Goal: Information Seeking & Learning: Learn about a topic

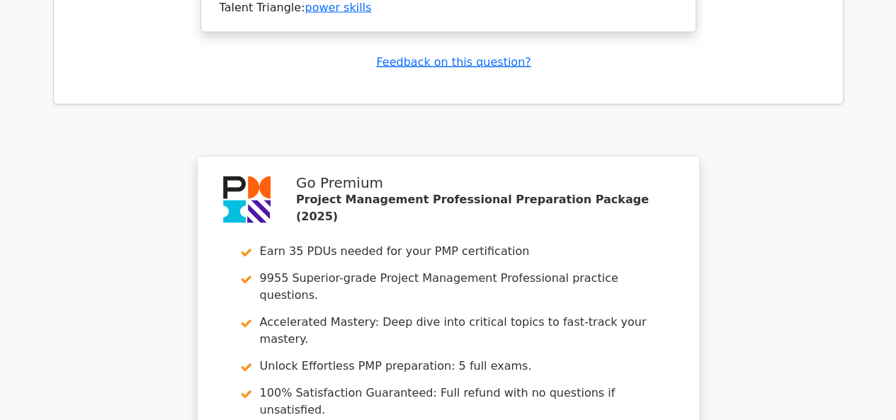
scroll to position [4392, 0]
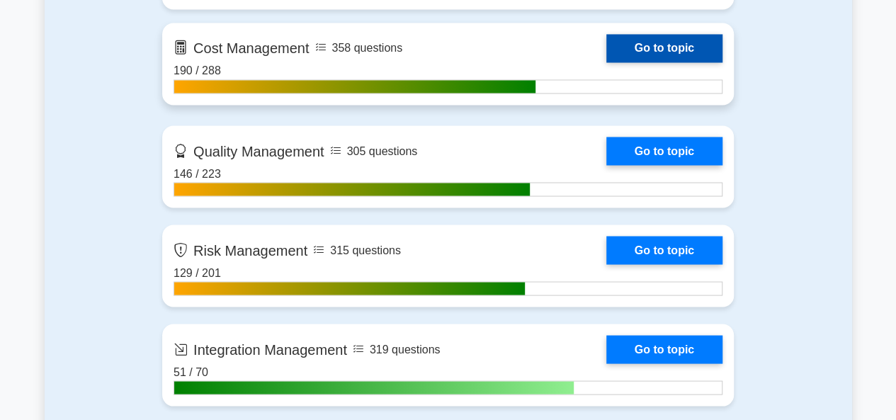
scroll to position [1346, 0]
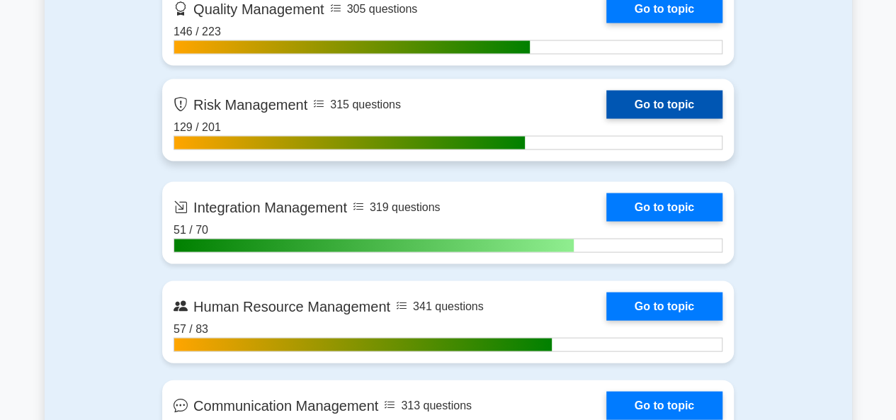
click at [629, 96] on link "Go to topic" at bounding box center [664, 105] width 116 height 28
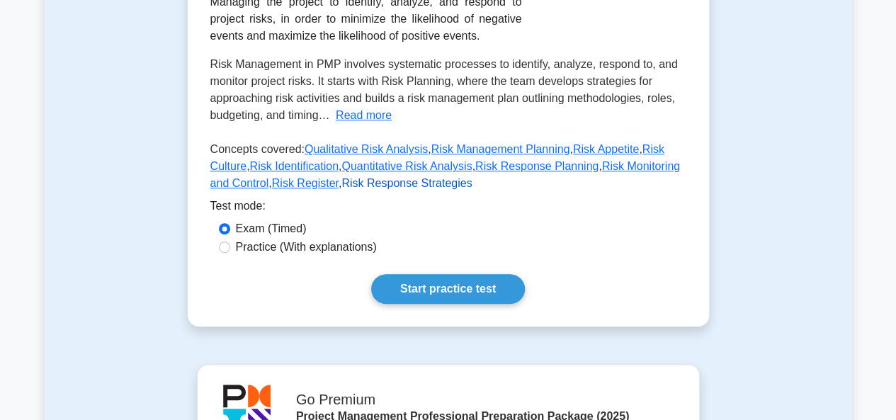
scroll to position [283, 0]
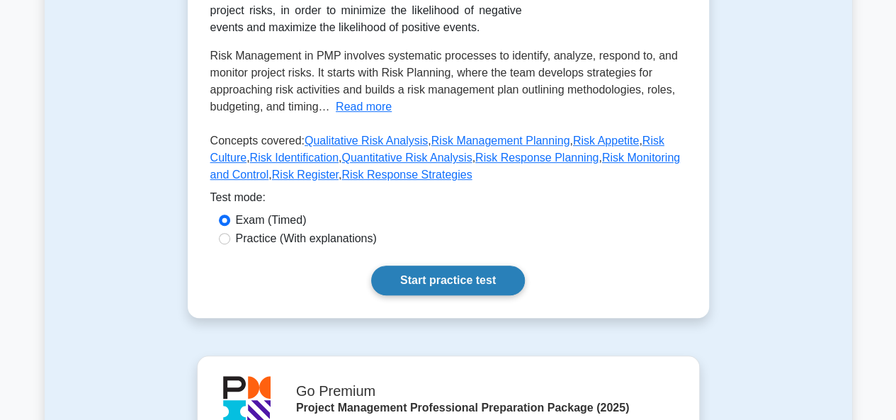
click at [423, 283] on link "Start practice test" at bounding box center [448, 281] width 154 height 30
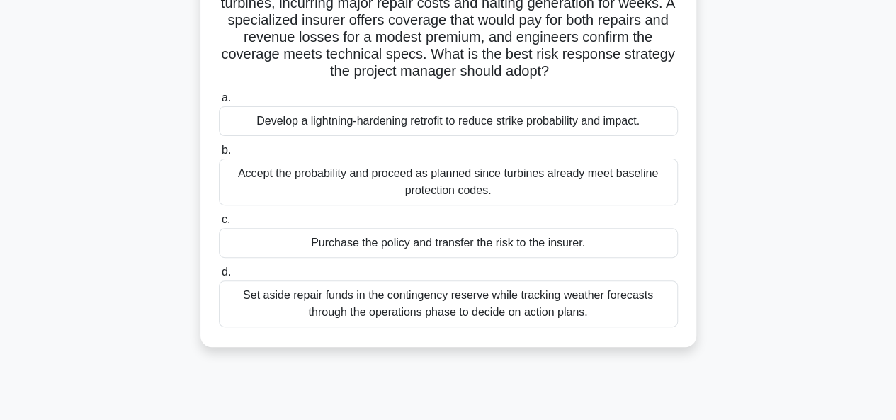
scroll to position [71, 0]
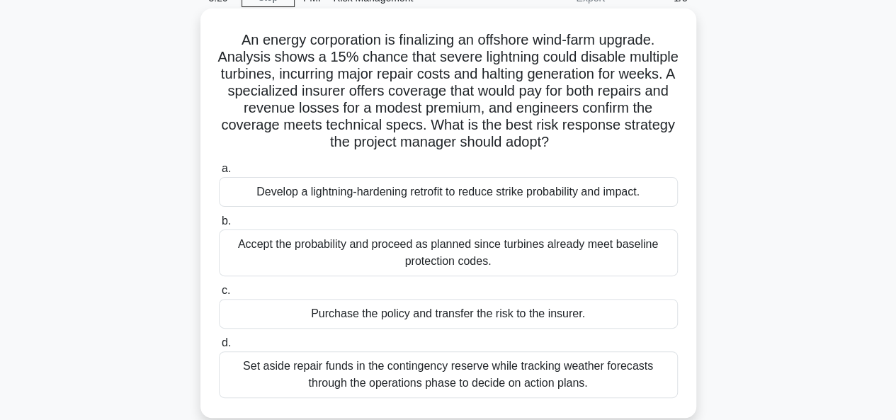
click at [395, 196] on div "Develop a lightning-hardening retrofit to reduce strike probability and impact." at bounding box center [448, 192] width 459 height 30
click at [219, 174] on input "a. Develop a lightning-hardening retrofit to reduce strike probability and impa…" at bounding box center [219, 168] width 0 height 9
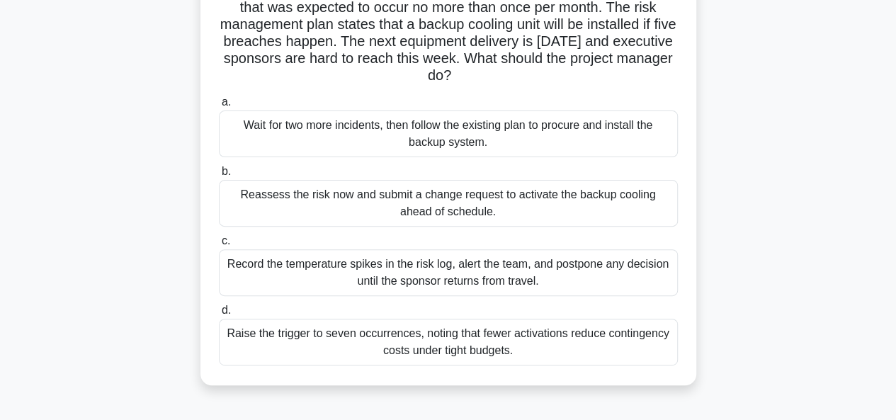
scroll to position [142, 0]
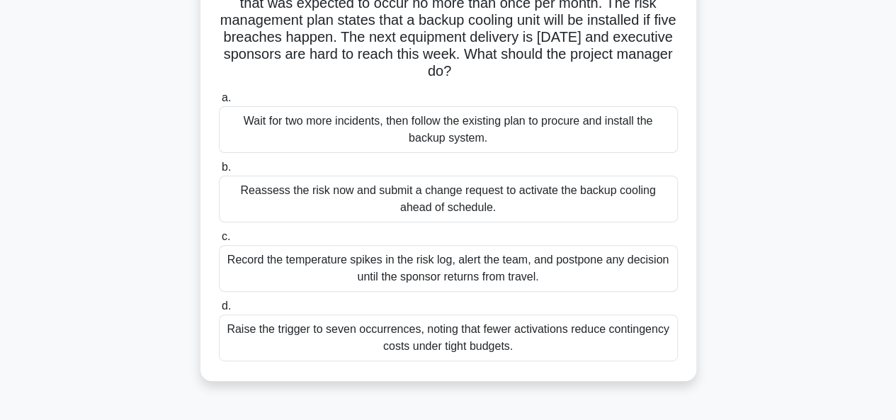
click at [436, 206] on div "Reassess the risk now and submit a change request to activate the backup coolin…" at bounding box center [448, 199] width 459 height 47
click at [219, 172] on input "b. Reassess the risk now and submit a change request to activate the backup coo…" at bounding box center [219, 167] width 0 height 9
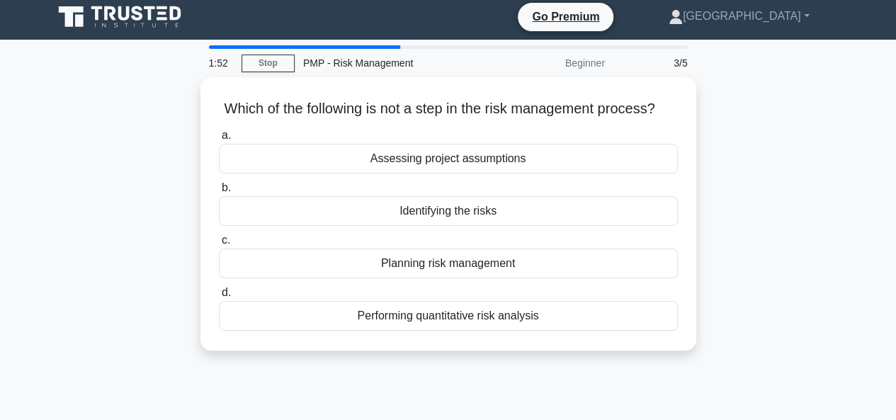
scroll to position [0, 0]
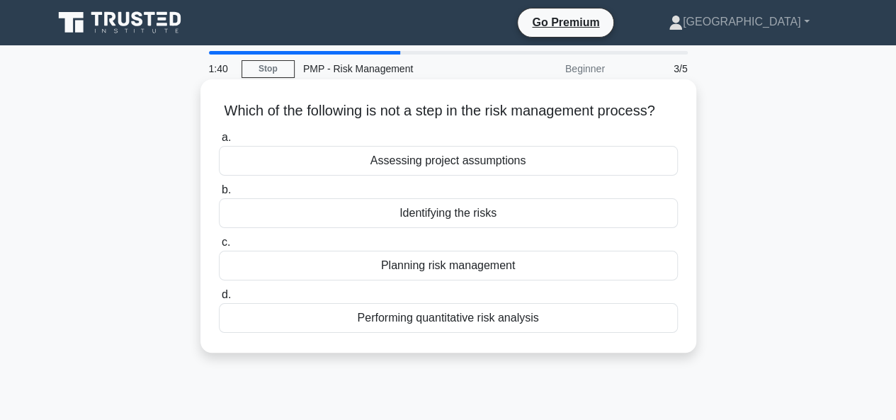
click at [418, 176] on div "Assessing project assumptions" at bounding box center [448, 161] width 459 height 30
click at [219, 142] on input "a. Assessing project assumptions" at bounding box center [219, 137] width 0 height 9
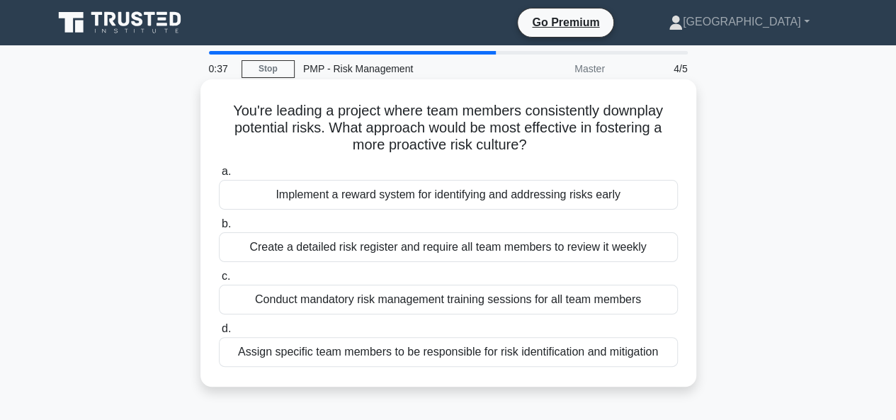
click at [388, 247] on div "Create a detailed risk register and require all team members to review it weekly" at bounding box center [448, 247] width 459 height 30
click at [219, 229] on input "b. Create a detailed risk register and require all team members to review it we…" at bounding box center [219, 224] width 0 height 9
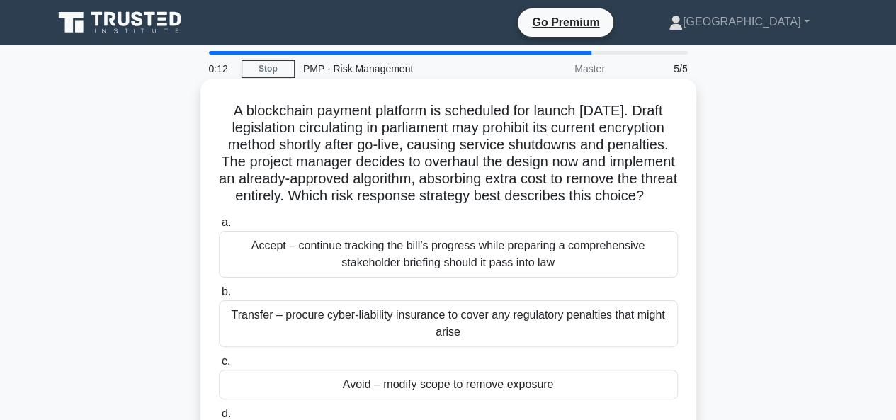
click at [397, 276] on div "Accept – continue tracking the bill’s progress while preparing a comprehensive …" at bounding box center [448, 254] width 459 height 47
click at [219, 227] on input "a. Accept – continue tracking the bill’s progress while preparing a comprehensi…" at bounding box center [219, 222] width 0 height 9
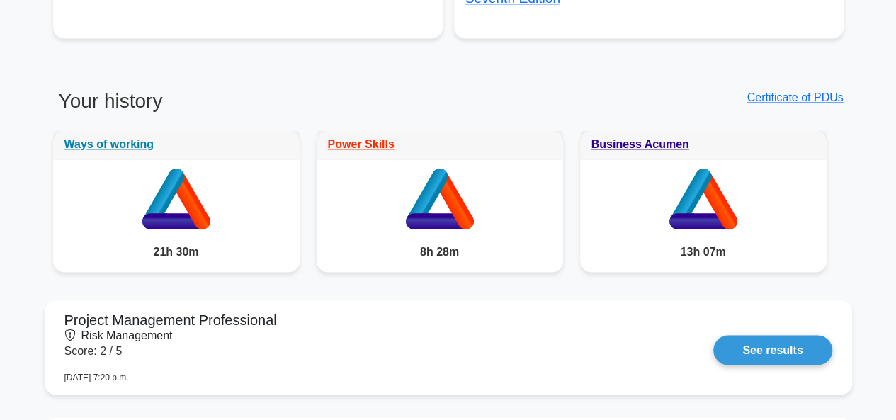
scroll to position [1134, 0]
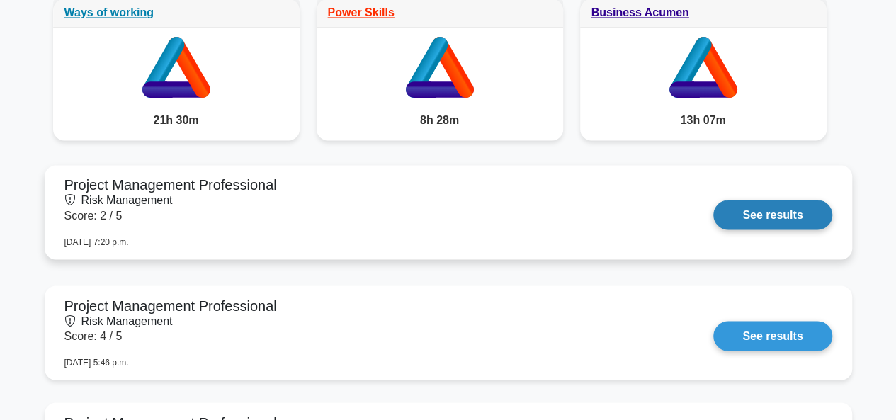
click at [764, 214] on link "See results" at bounding box center [772, 215] width 118 height 30
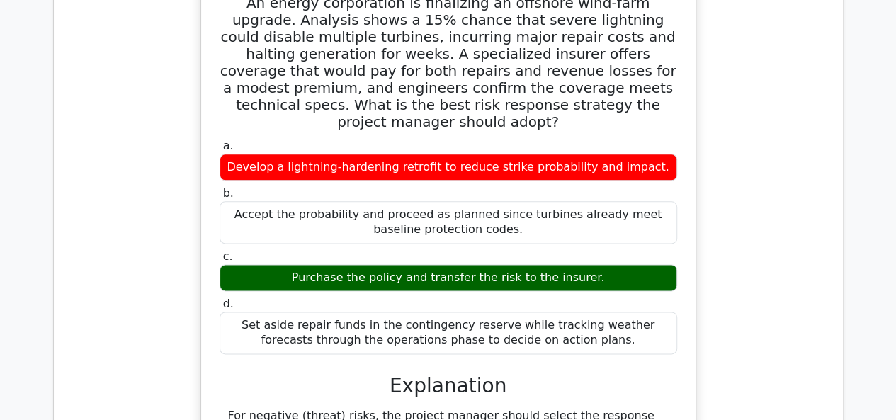
scroll to position [708, 0]
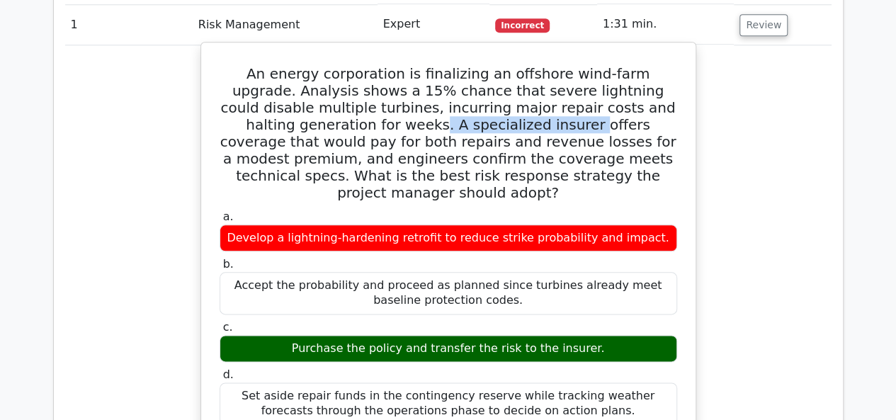
drag, startPoint x: 420, startPoint y: 124, endPoint x: 329, endPoint y: 128, distance: 91.5
click at [279, 121] on h5 "An energy corporation is finalizing an offshore wind-farm upgrade. Analysis sho…" at bounding box center [448, 133] width 460 height 136
click at [447, 144] on h5 "An energy corporation is finalizing an offshore wind-farm upgrade. Analysis sho…" at bounding box center [448, 133] width 460 height 136
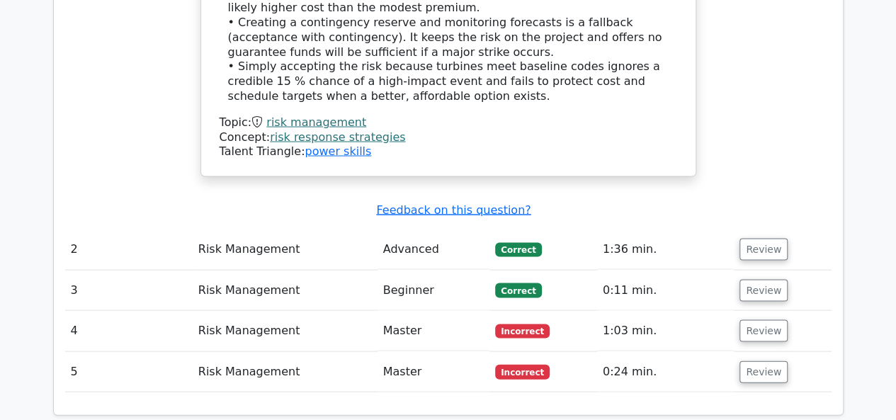
scroll to position [1488, 0]
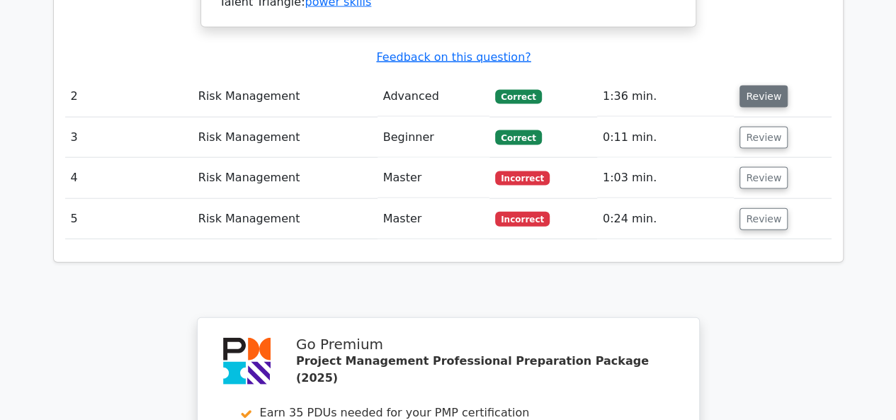
click at [767, 86] on button "Review" at bounding box center [764, 97] width 48 height 22
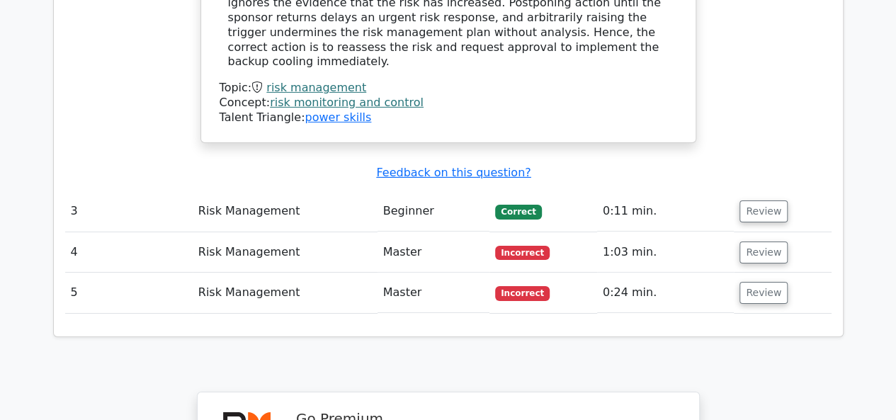
scroll to position [2338, 0]
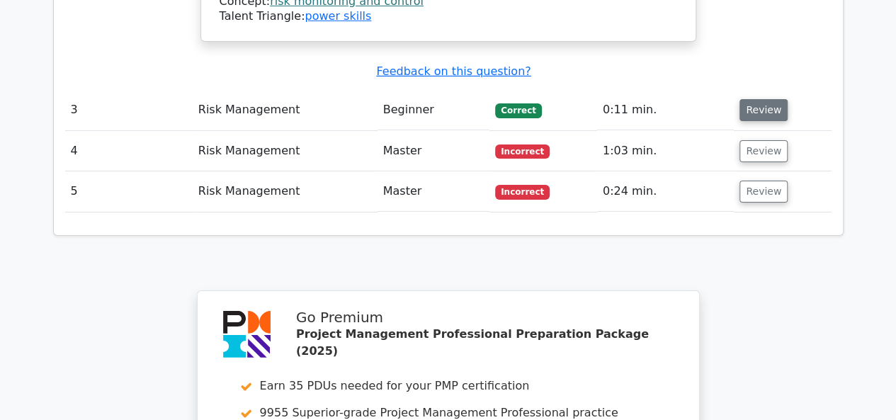
click at [755, 99] on button "Review" at bounding box center [764, 110] width 48 height 22
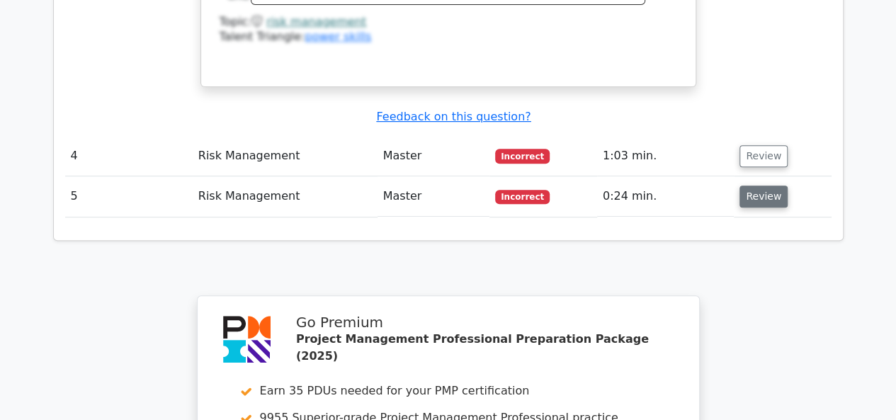
scroll to position [2834, 0]
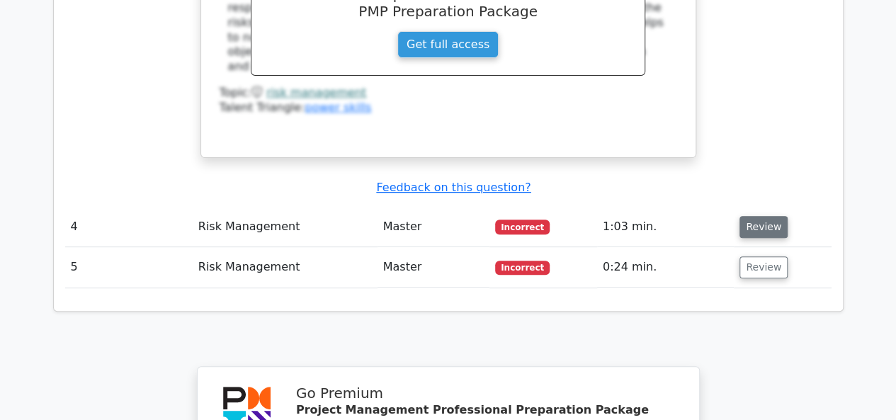
click at [754, 216] on button "Review" at bounding box center [764, 227] width 48 height 22
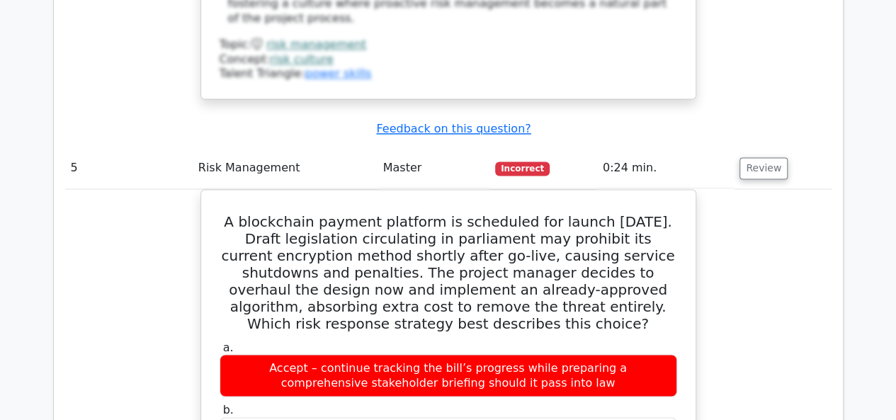
scroll to position [3896, 0]
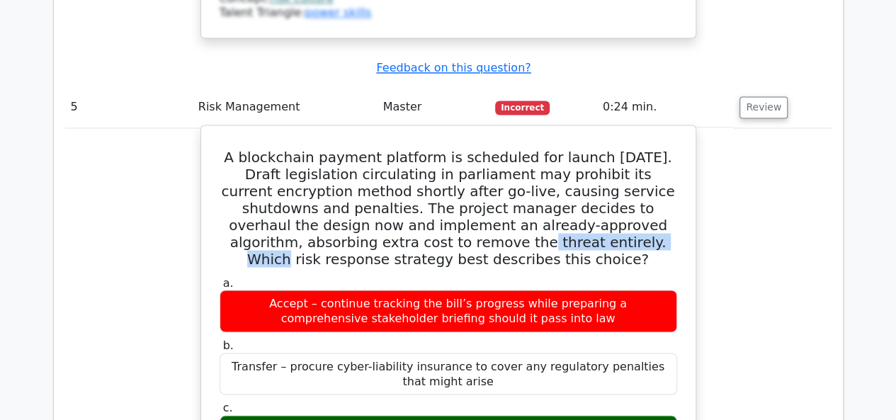
drag, startPoint x: 242, startPoint y: 96, endPoint x: 385, endPoint y: 97, distance: 143.1
click at [385, 148] on h5 "A blockchain payment platform is scheduled for launch in six months. Draft legi…" at bounding box center [448, 207] width 460 height 119
drag, startPoint x: 392, startPoint y: 96, endPoint x: 215, endPoint y: 91, distance: 177.2
click at [225, 148] on h5 "A blockchain payment platform is scheduled for launch in six months. Draft legi…" at bounding box center [448, 207] width 460 height 119
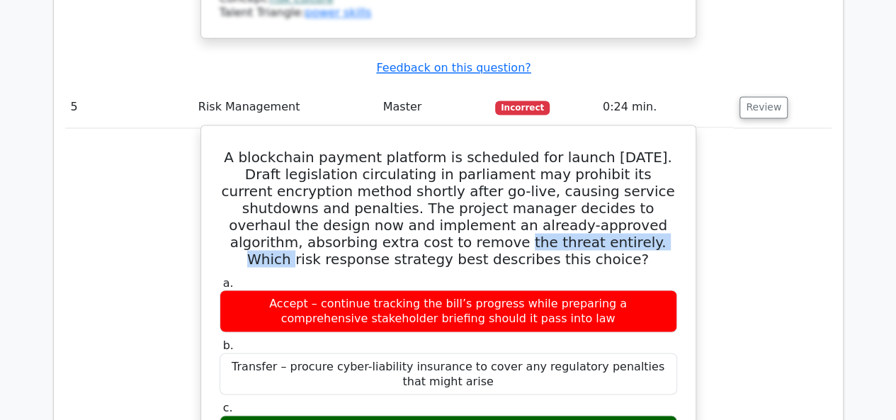
drag, startPoint x: 220, startPoint y: 93, endPoint x: 390, endPoint y: 96, distance: 170.8
click at [390, 148] on h5 "A blockchain payment platform is scheduled for launch in six months. Draft legi…" at bounding box center [448, 207] width 460 height 119
drag, startPoint x: 330, startPoint y: 277, endPoint x: 616, endPoint y: 286, distance: 285.6
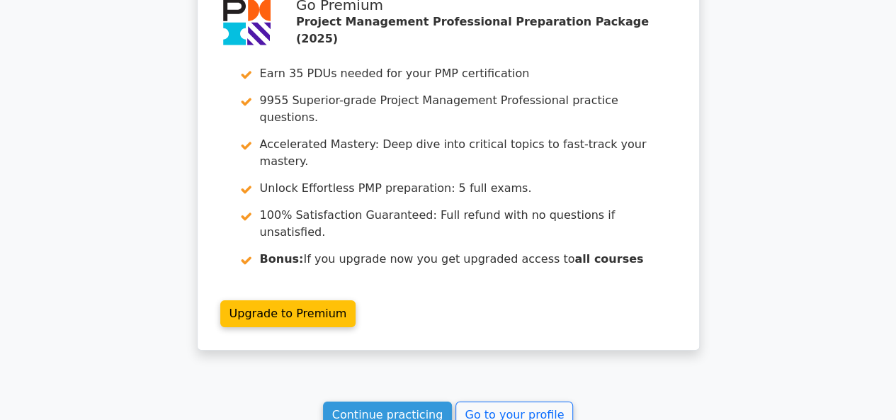
scroll to position [4830, 0]
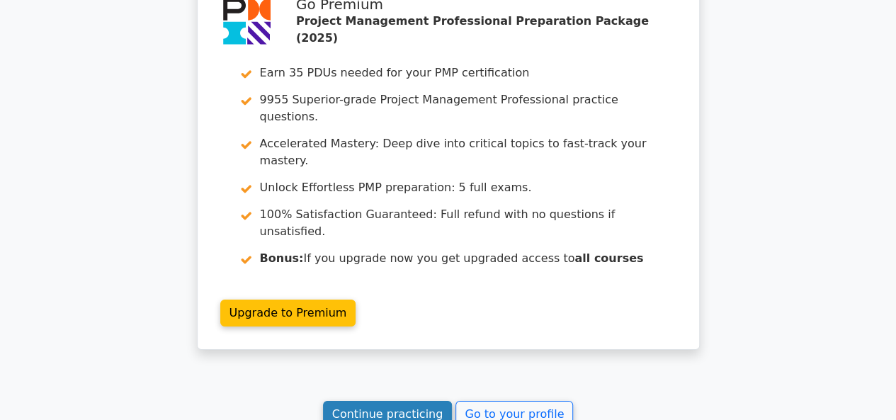
click at [366, 401] on link "Continue practicing" at bounding box center [388, 414] width 130 height 27
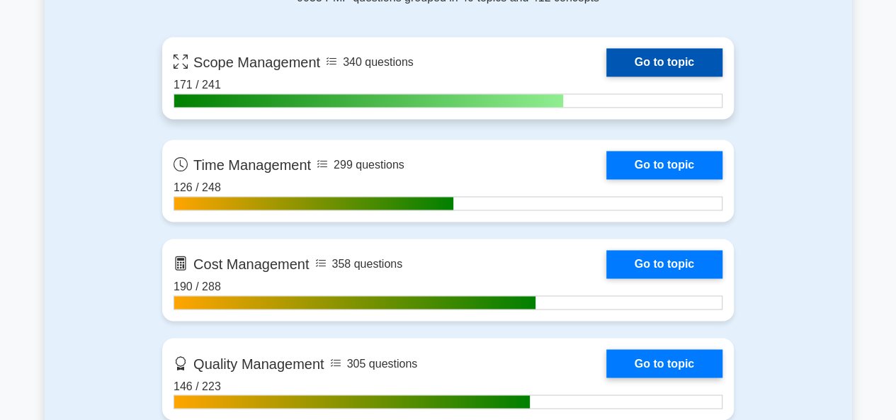
scroll to position [1134, 0]
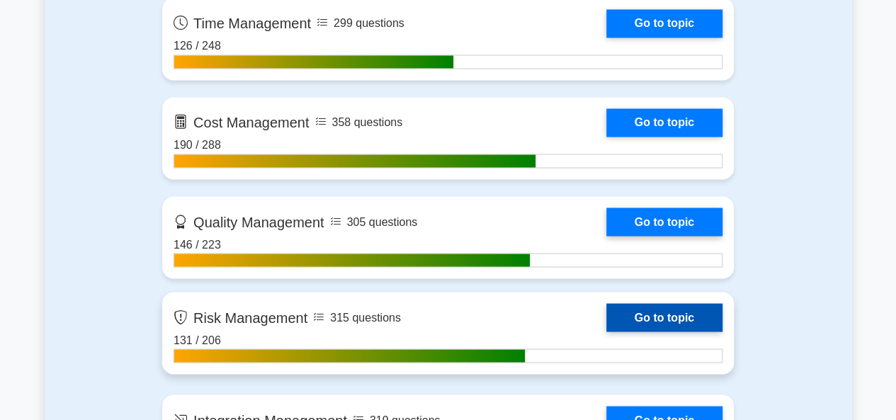
click at [636, 315] on link "Go to topic" at bounding box center [664, 317] width 116 height 28
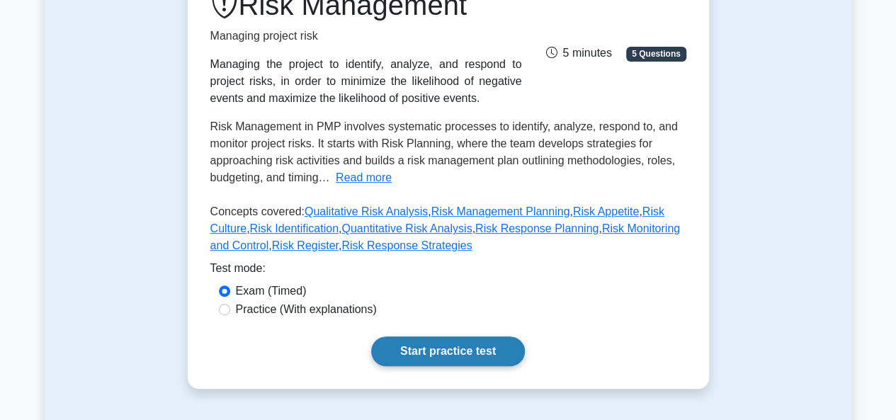
click at [441, 344] on link "Start practice test" at bounding box center [448, 352] width 154 height 30
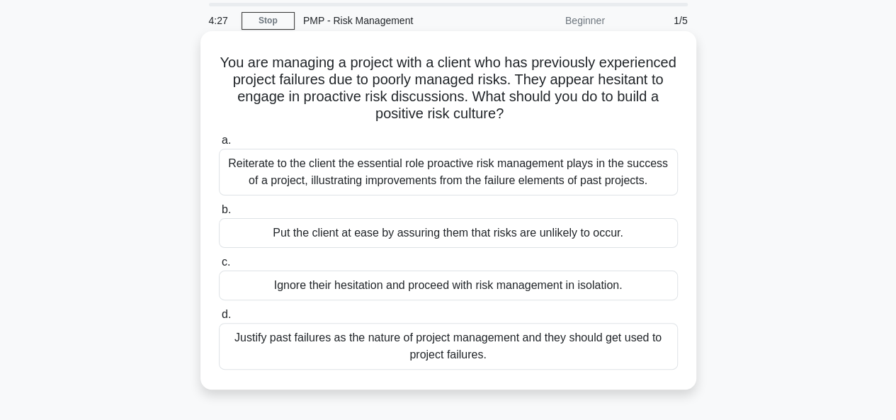
scroll to position [71, 0]
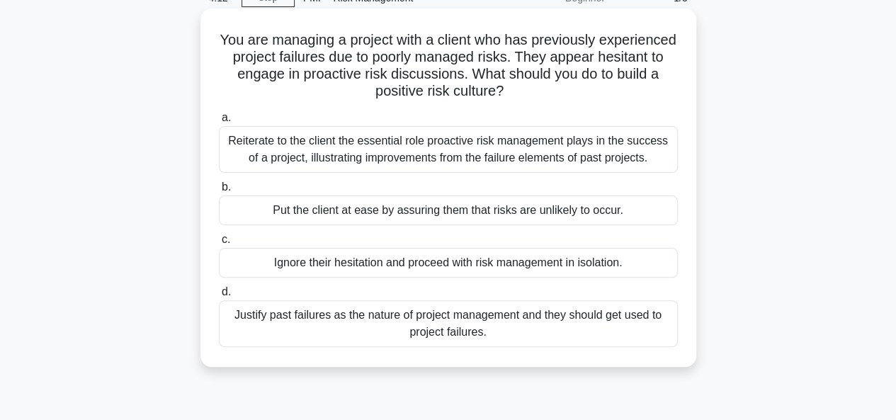
click at [465, 149] on div "Reiterate to the client the essential role proactive risk management plays in t…" at bounding box center [448, 149] width 459 height 47
click at [219, 123] on input "a. Reiterate to the client the essential role proactive risk management plays i…" at bounding box center [219, 117] width 0 height 9
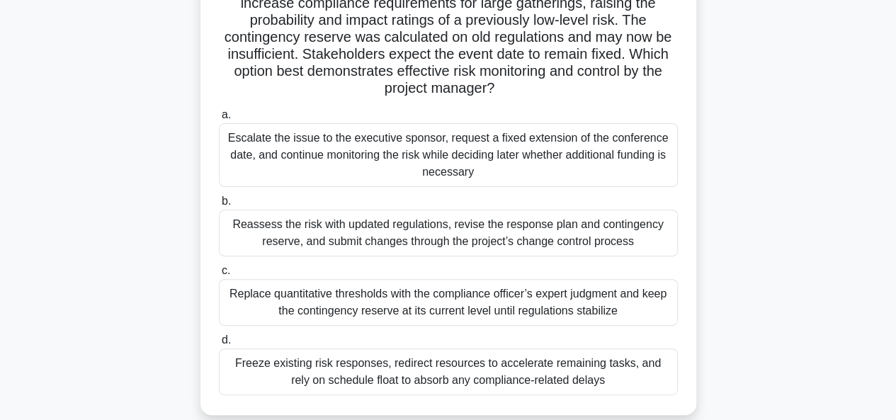
scroll to position [213, 0]
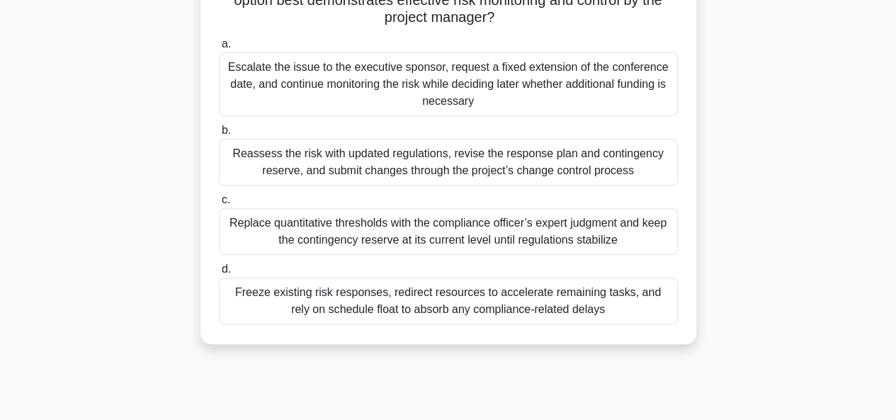
click at [436, 166] on div "Reassess the risk with updated regulations, revise the response plan and contin…" at bounding box center [448, 162] width 459 height 47
click at [219, 135] on input "b. Reassess the risk with updated regulations, revise the response plan and con…" at bounding box center [219, 130] width 0 height 9
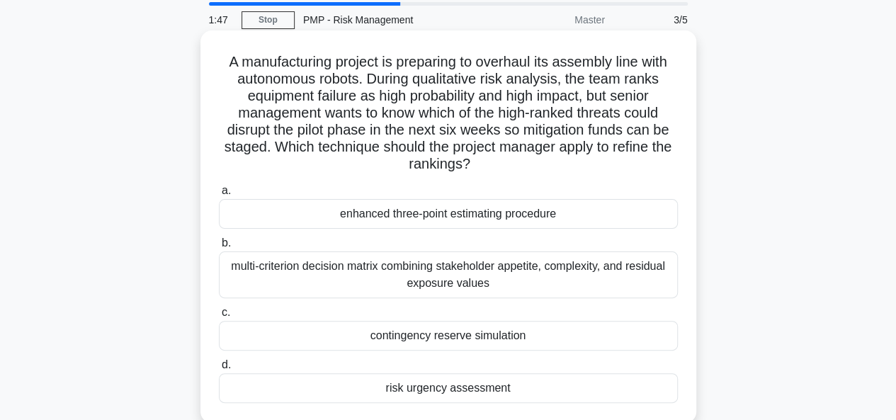
scroll to position [71, 0]
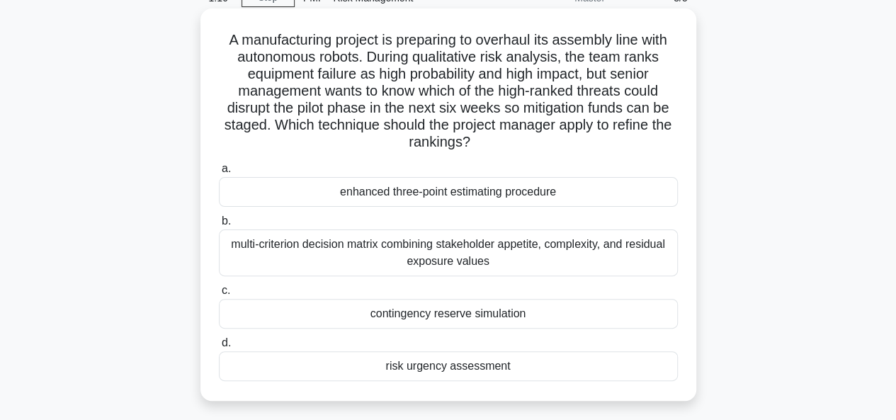
click at [436, 369] on div "risk urgency assessment" at bounding box center [448, 366] width 459 height 30
click at [219, 348] on input "d. risk urgency assessment" at bounding box center [219, 343] width 0 height 9
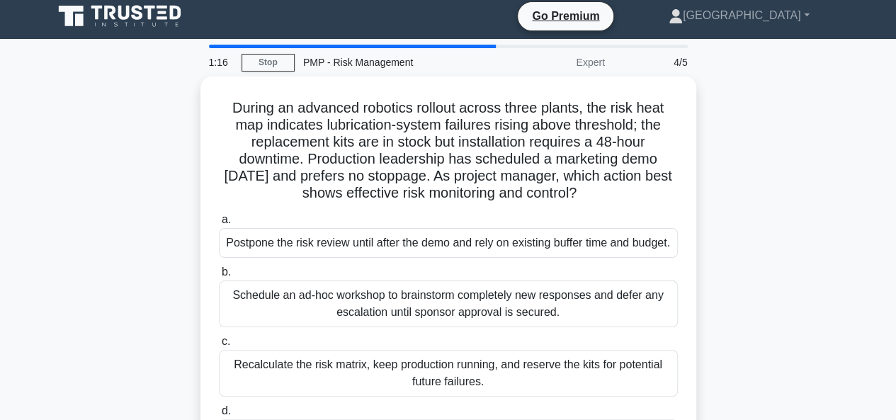
scroll to position [0, 0]
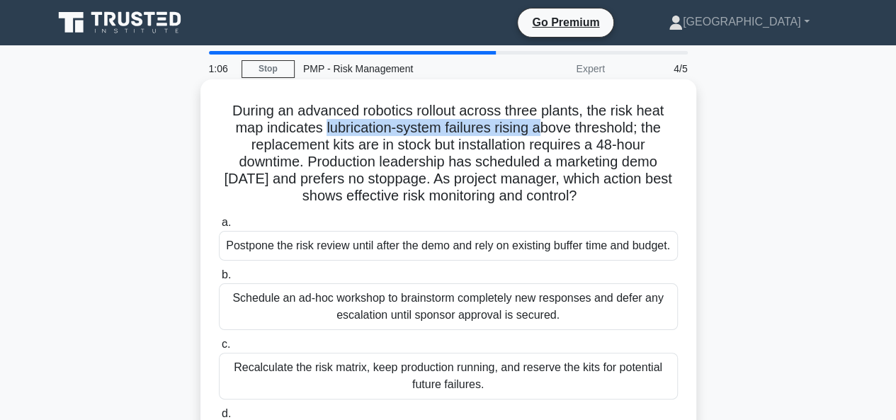
drag, startPoint x: 322, startPoint y: 126, endPoint x: 541, endPoint y: 134, distance: 219.0
click at [541, 134] on h5 "During an advanced robotics rollout across three plants, the risk heat map indi…" at bounding box center [448, 153] width 462 height 103
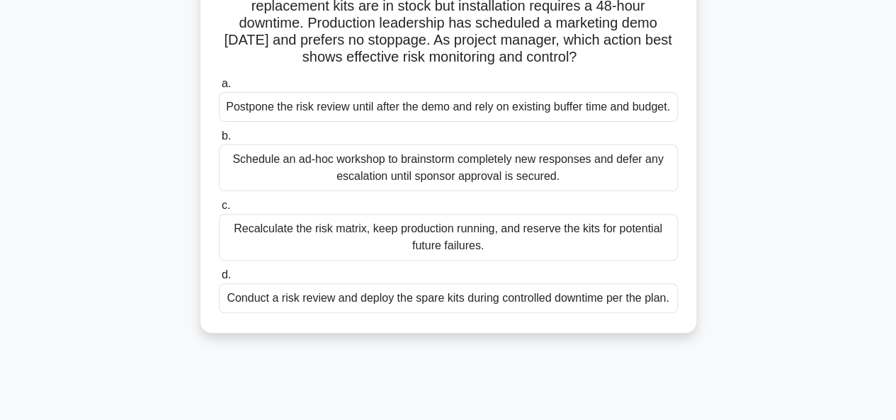
scroll to position [142, 0]
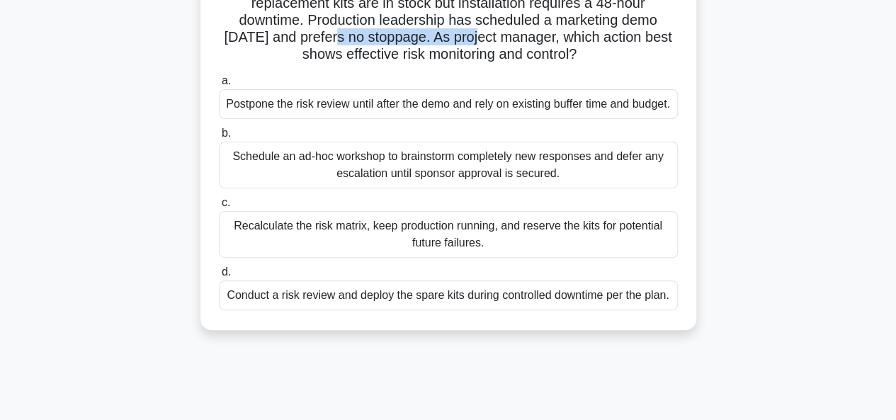
drag, startPoint x: 323, startPoint y: 34, endPoint x: 464, endPoint y: 39, distance: 141.1
click at [464, 39] on h5 "During an advanced robotics rollout across three plants, the risk heat map indi…" at bounding box center [448, 11] width 462 height 103
click at [402, 183] on div "Schedule an ad-hoc workshop to brainstorm completely new responses and defer an…" at bounding box center [448, 165] width 459 height 47
click at [219, 138] on input "b. Schedule an ad-hoc workshop to brainstorm completely new responses and defer…" at bounding box center [219, 133] width 0 height 9
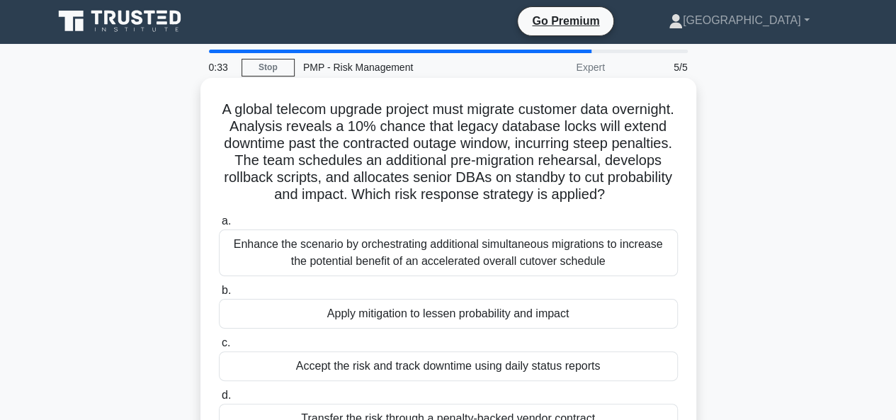
scroll to position [0, 0]
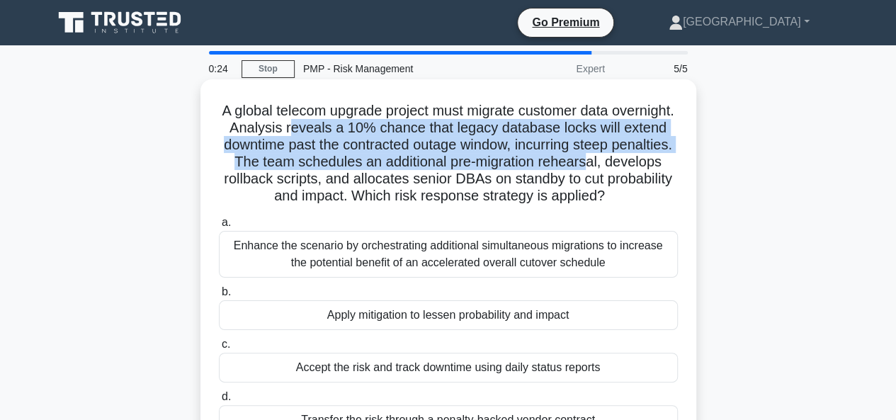
drag, startPoint x: 372, startPoint y: 131, endPoint x: 653, endPoint y: 155, distance: 282.3
click at [653, 155] on h5 "A global telecom upgrade project must migrate customer data overnight. Analysis…" at bounding box center [448, 153] width 462 height 103
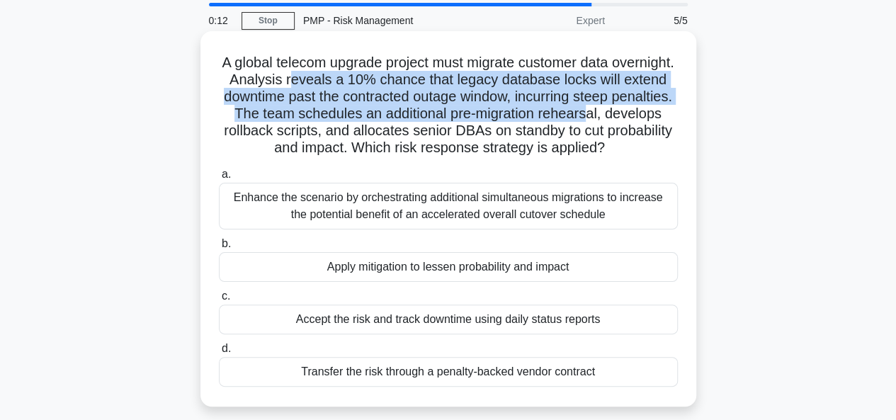
scroll to position [71, 0]
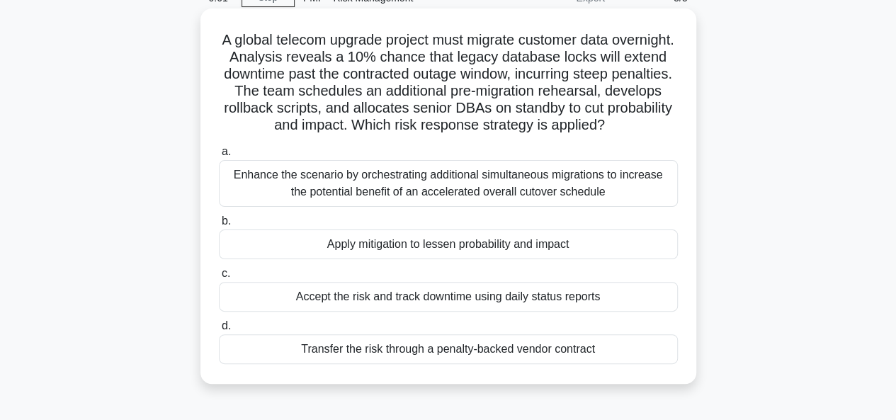
click at [422, 244] on div "Apply mitigation to lessen probability and impact" at bounding box center [448, 245] width 459 height 30
click at [219, 226] on input "b. Apply mitigation to lessen probability and impact" at bounding box center [219, 221] width 0 height 9
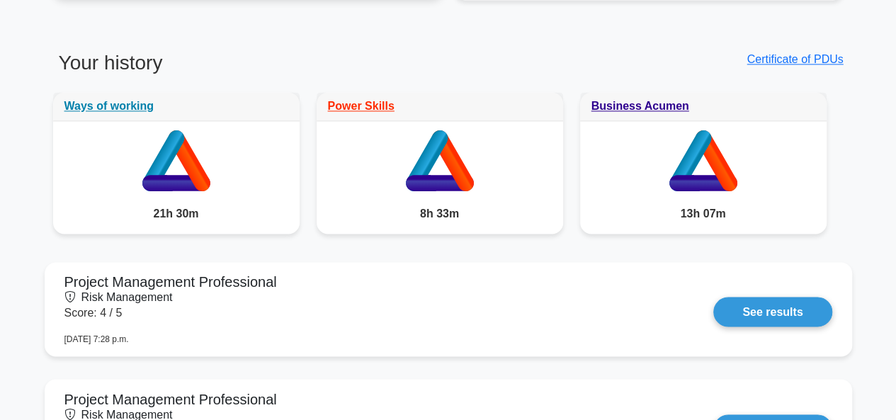
scroll to position [1063, 0]
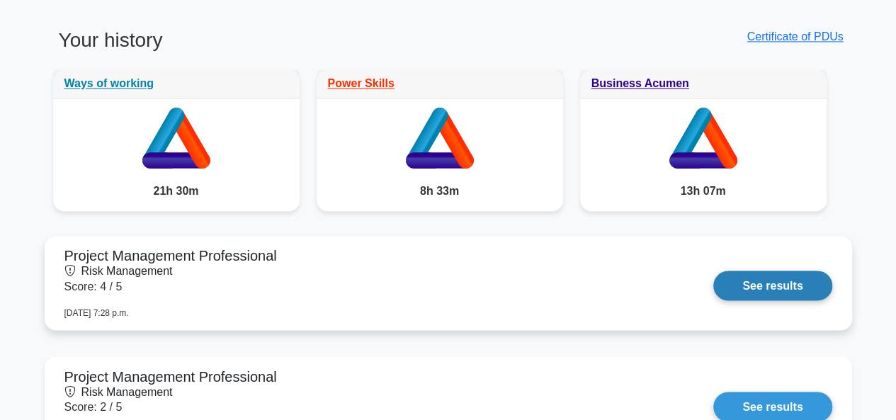
click at [781, 290] on link "See results" at bounding box center [772, 286] width 118 height 30
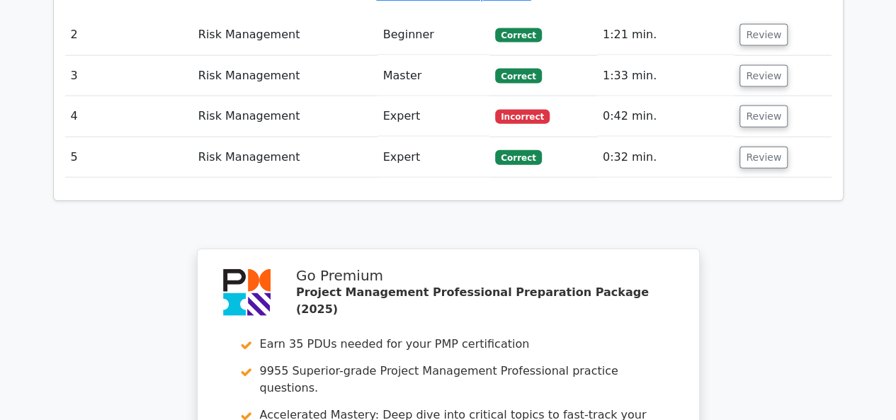
scroll to position [1488, 0]
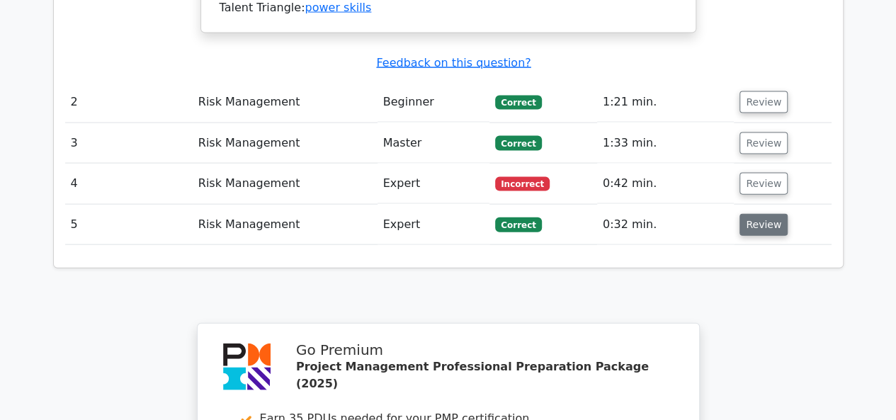
click at [757, 214] on button "Review" at bounding box center [764, 225] width 48 height 22
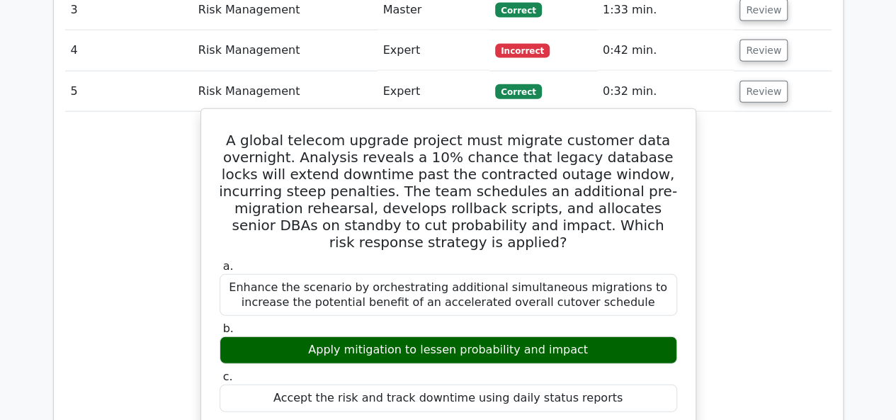
scroll to position [1629, 0]
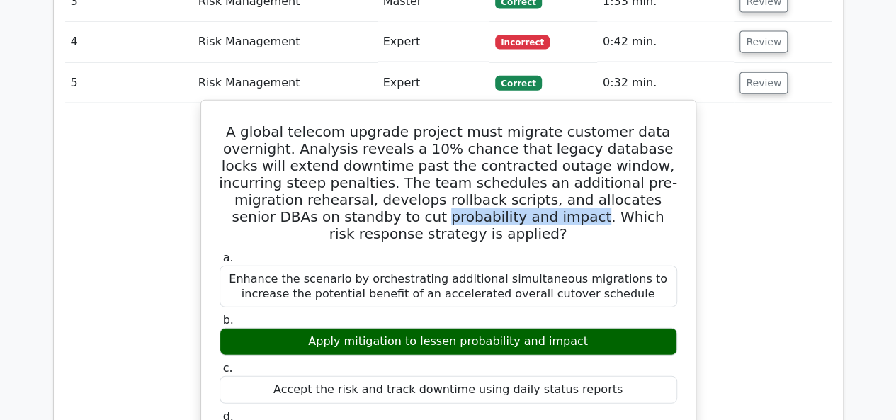
drag, startPoint x: 388, startPoint y: 195, endPoint x: 230, endPoint y: 194, distance: 158.7
click at [230, 194] on h5 "A global telecom upgrade project must migrate customer data overnight. Analysis…" at bounding box center [448, 182] width 460 height 119
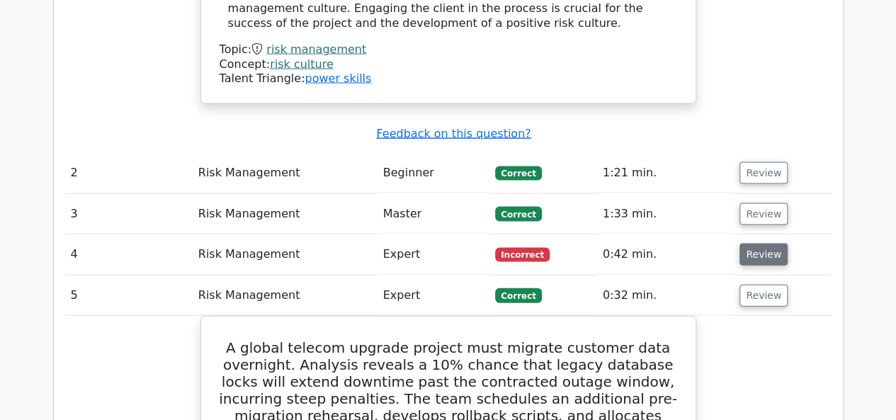
click at [772, 244] on button "Review" at bounding box center [764, 255] width 48 height 22
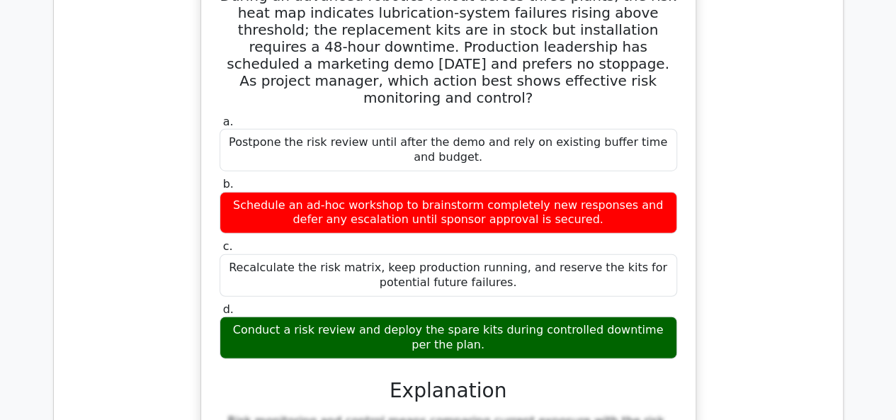
scroll to position [1771, 0]
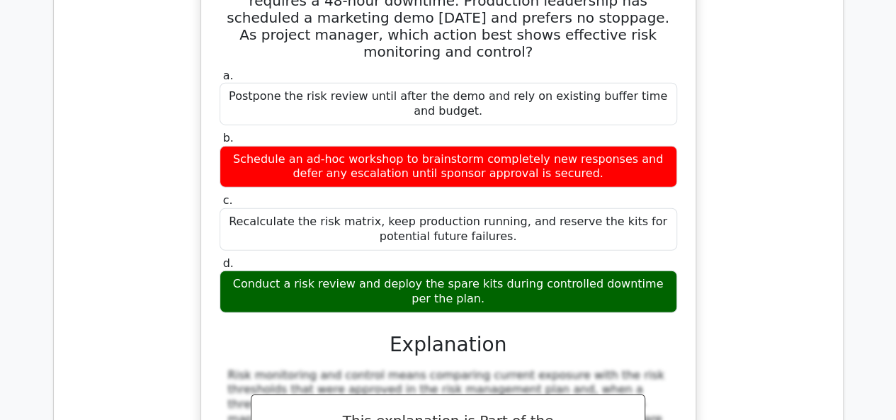
click at [662, 271] on div "Conduct a risk review and deploy the spare kits during controlled downtime per …" at bounding box center [449, 292] width 458 height 43
drag, startPoint x: 230, startPoint y: 244, endPoint x: 691, endPoint y: 294, distance: 464.6
click at [589, 294] on div "a. Postpone the risk review until after the demo and rely on existing buffer ti…" at bounding box center [448, 341] width 460 height 550
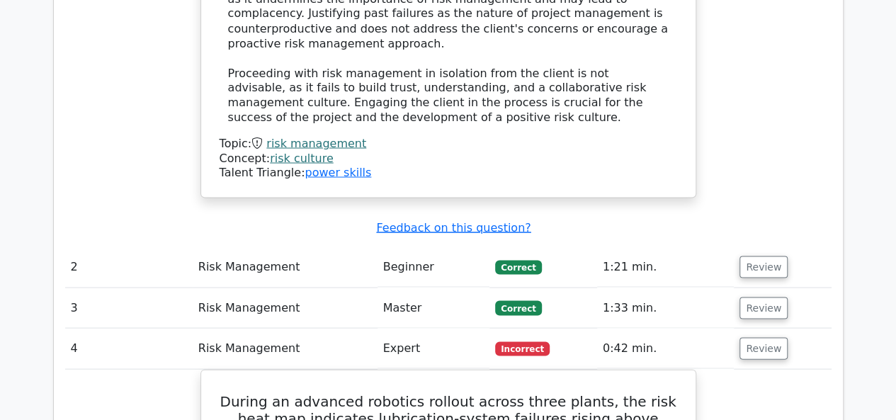
scroll to position [1346, 0]
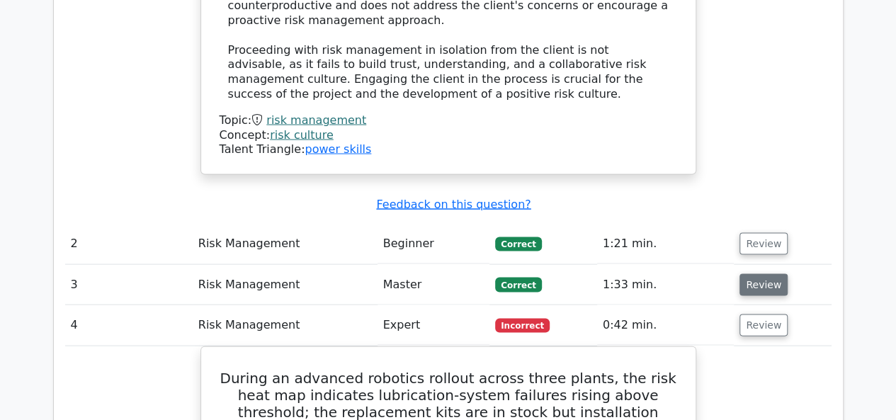
click at [762, 274] on button "Review" at bounding box center [764, 285] width 48 height 22
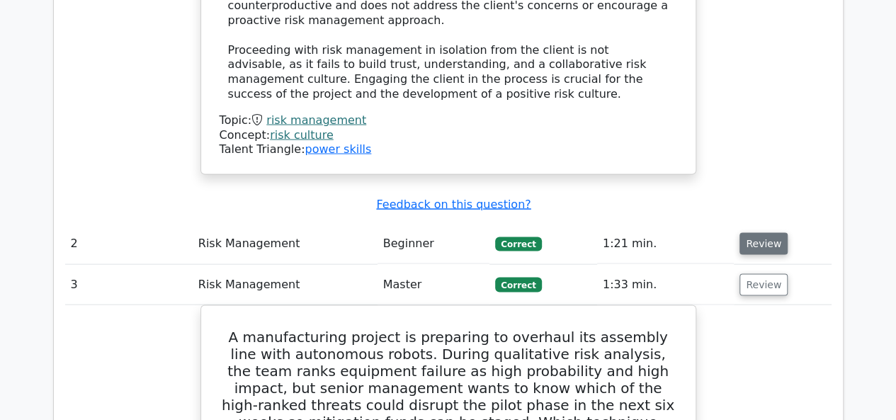
click at [757, 233] on button "Review" at bounding box center [764, 244] width 48 height 22
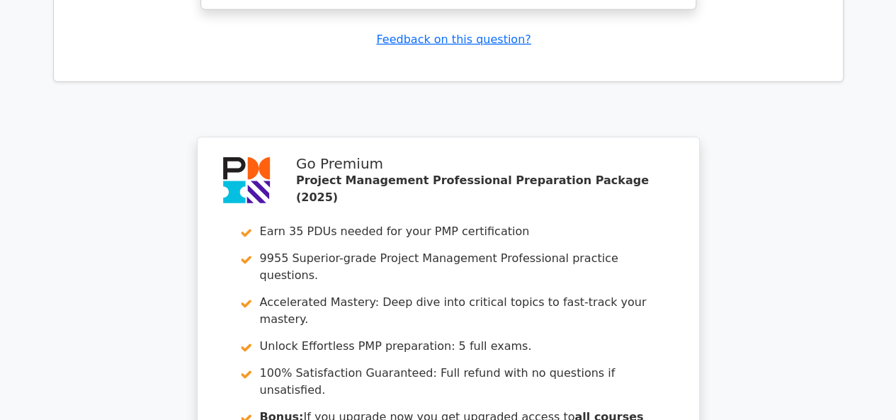
scroll to position [5084, 0]
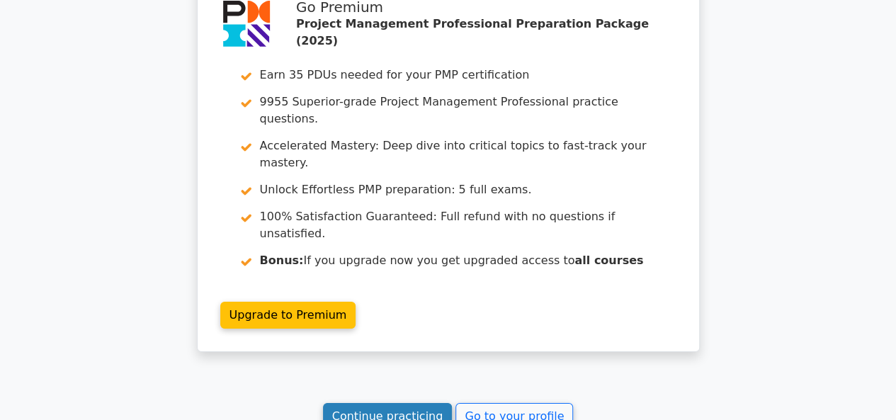
click at [369, 403] on link "Continue practicing" at bounding box center [388, 416] width 130 height 27
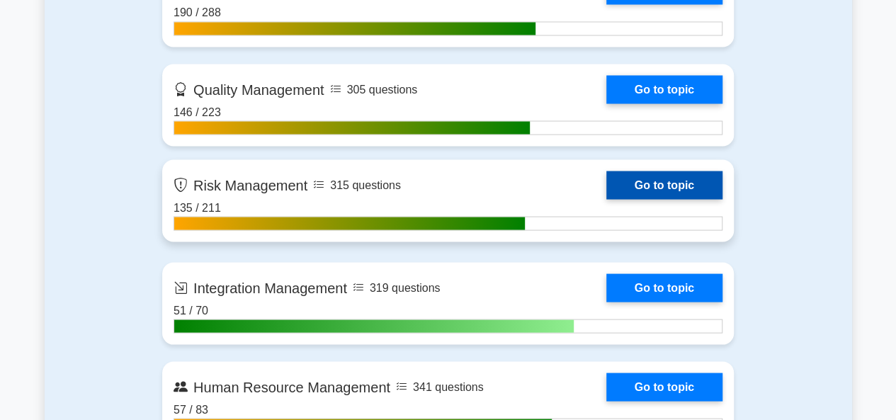
scroll to position [1275, 0]
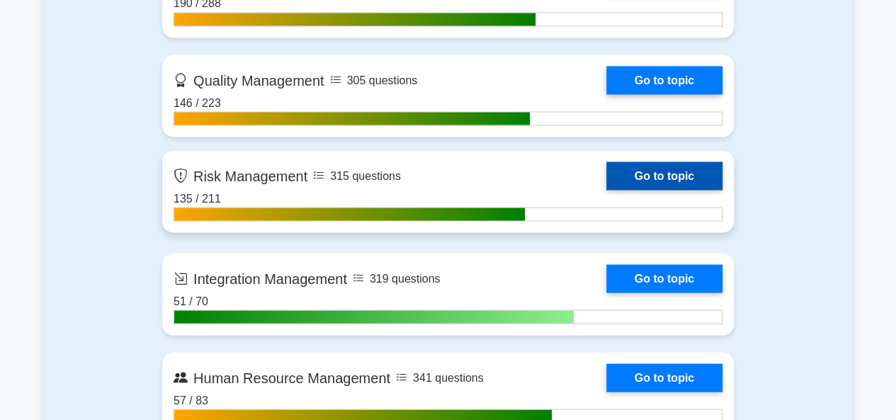
click at [665, 178] on link "Go to topic" at bounding box center [664, 176] width 116 height 28
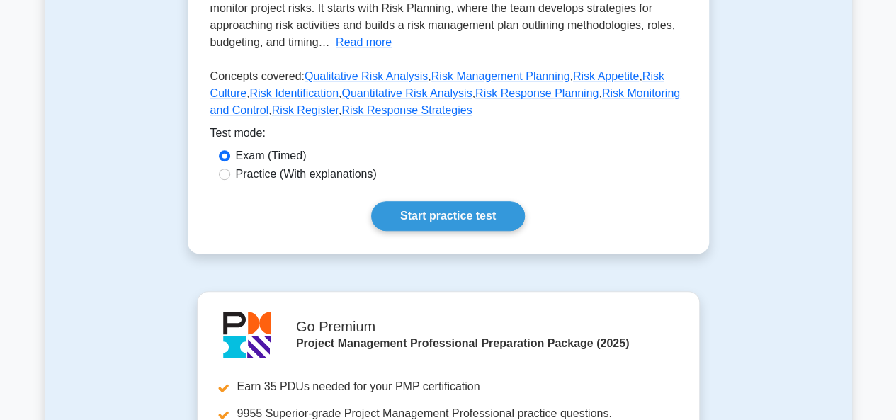
scroll to position [354, 0]
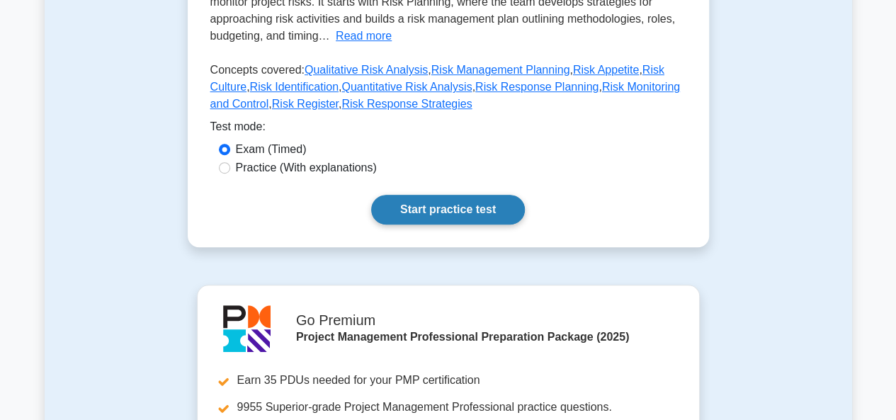
click at [442, 204] on link "Start practice test" at bounding box center [448, 210] width 154 height 30
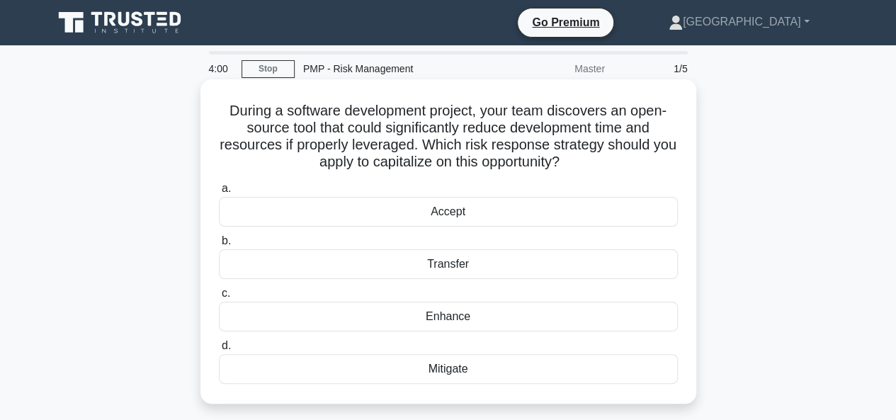
click at [451, 210] on div "Accept" at bounding box center [448, 212] width 459 height 30
click at [219, 193] on input "a. Accept" at bounding box center [219, 188] width 0 height 9
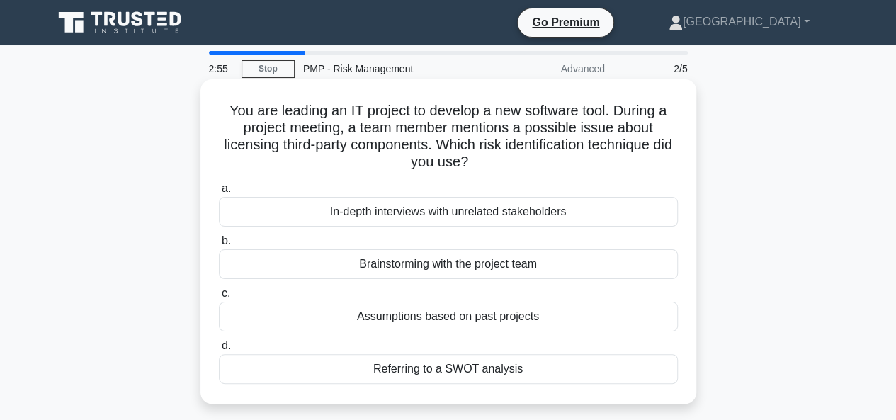
click at [429, 214] on div "In-depth interviews with unrelated stakeholders" at bounding box center [448, 212] width 459 height 30
click at [219, 193] on input "a. In-depth interviews with unrelated stakeholders" at bounding box center [219, 188] width 0 height 9
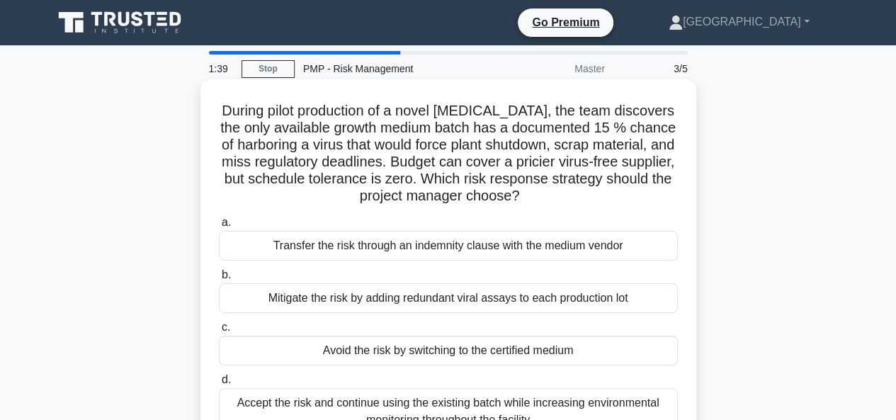
scroll to position [71, 0]
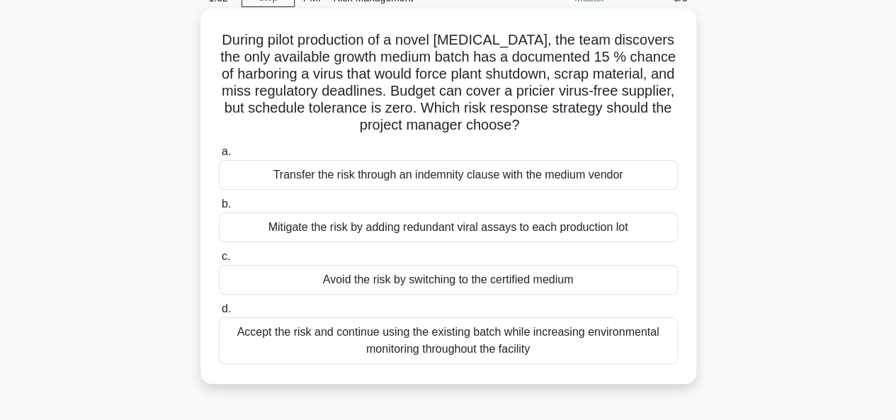
click at [392, 281] on div "Avoid the risk by switching to the certified medium" at bounding box center [448, 280] width 459 height 30
click at [219, 261] on input "c. Avoid the risk by switching to the certified medium" at bounding box center [219, 256] width 0 height 9
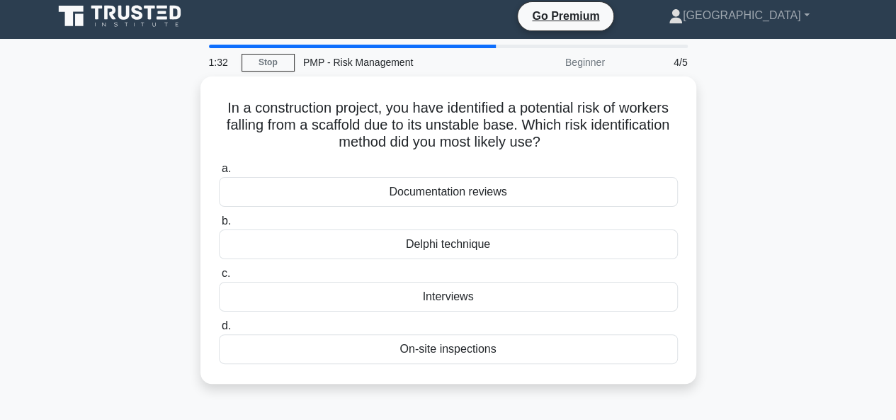
scroll to position [0, 0]
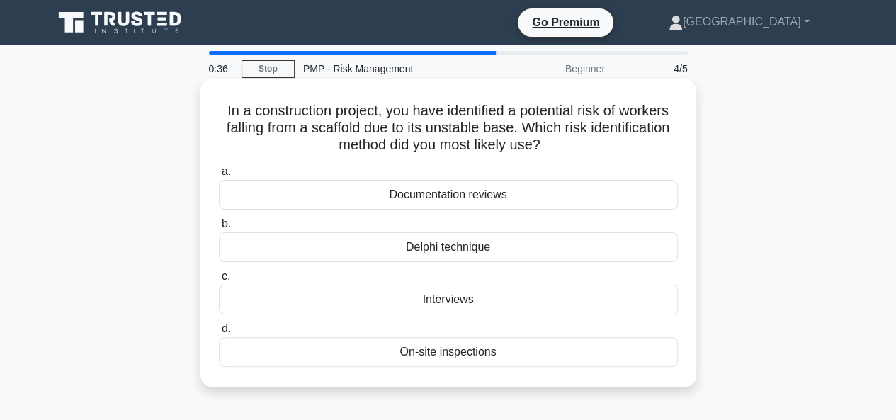
click at [446, 351] on div "On-site inspections" at bounding box center [448, 352] width 459 height 30
click at [219, 334] on input "d. On-site inspections" at bounding box center [219, 328] width 0 height 9
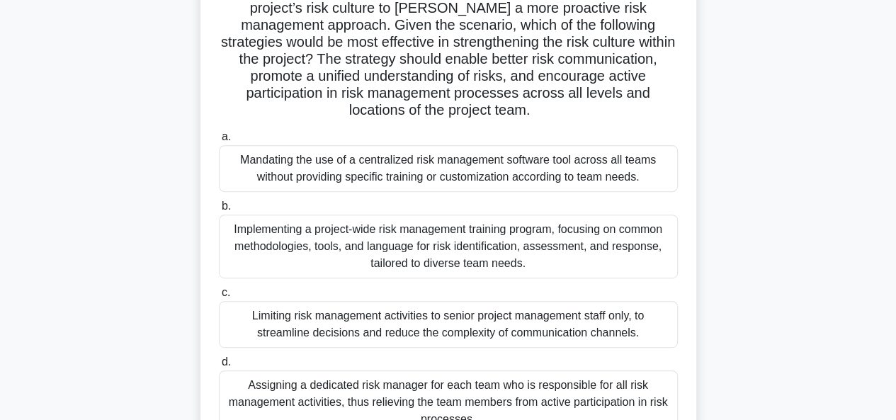
scroll to position [283, 0]
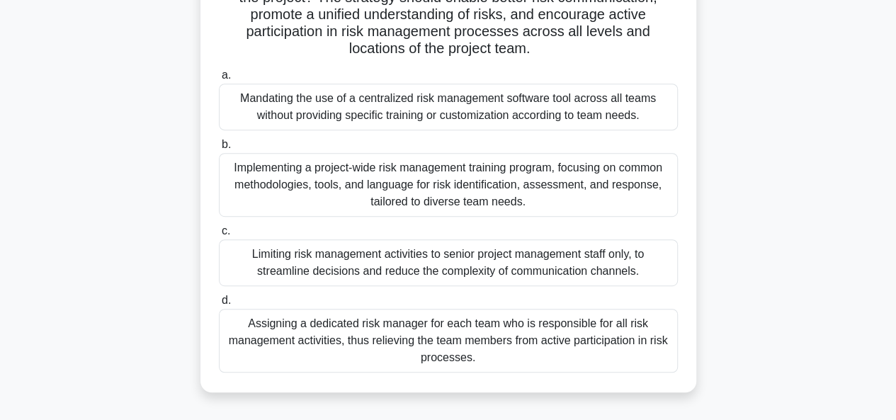
click at [446, 337] on div "Assigning a dedicated risk manager for each team who is responsible for all ris…" at bounding box center [448, 341] width 459 height 64
click at [219, 305] on input "d. Assigning a dedicated risk manager for each team who is responsible for all …" at bounding box center [219, 300] width 0 height 9
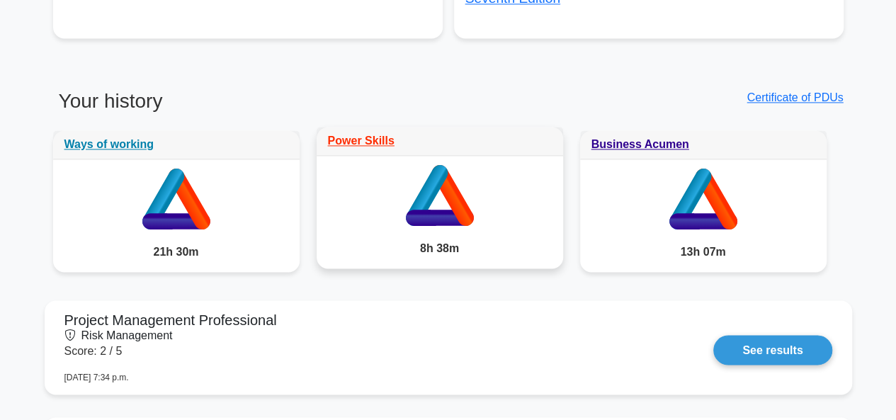
scroll to position [1063, 0]
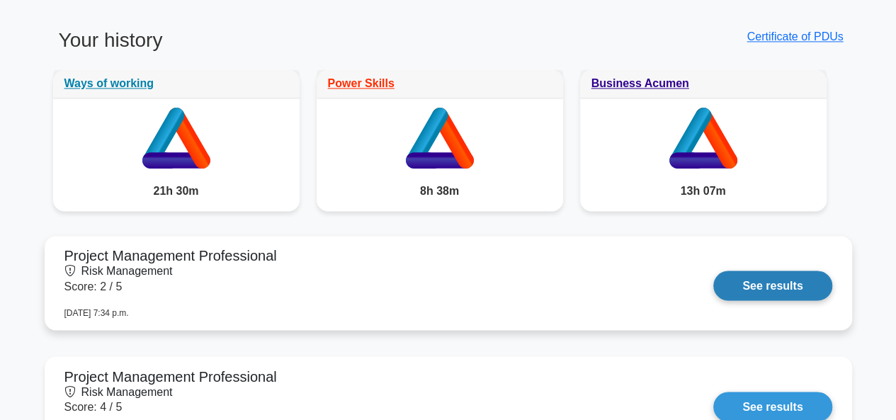
drag, startPoint x: 743, startPoint y: 286, endPoint x: 554, endPoint y: 283, distance: 189.2
click at [743, 286] on link "See results" at bounding box center [772, 286] width 118 height 30
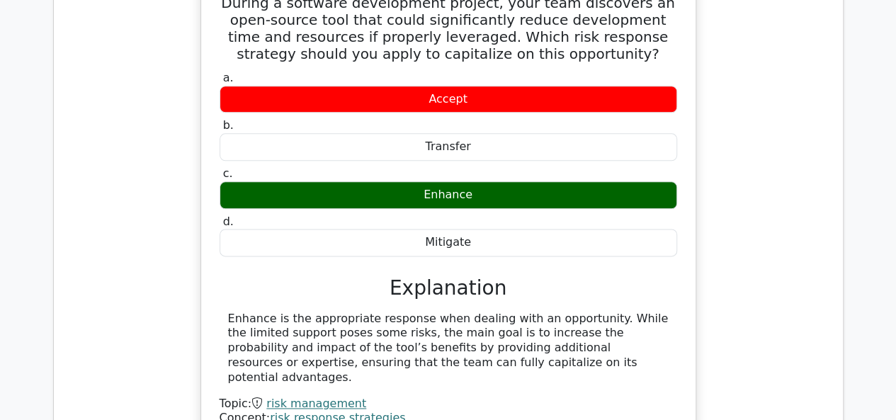
scroll to position [850, 0]
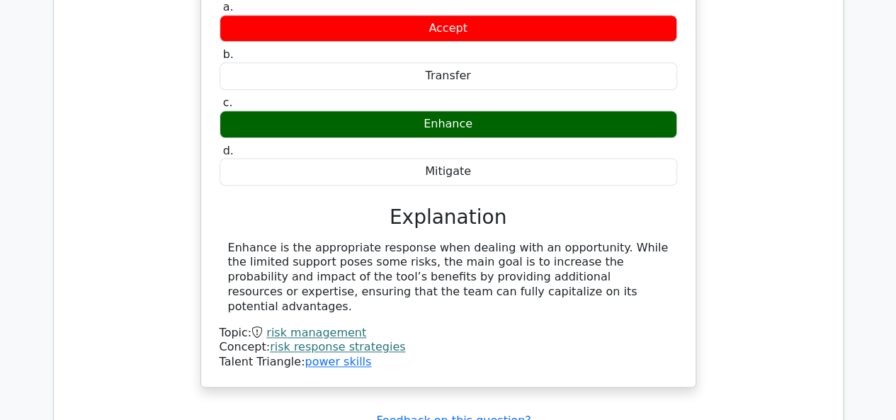
click at [503, 296] on div "Enhance is the appropriate response when dealing with an opportunity. While the…" at bounding box center [449, 305] width 458 height 129
drag, startPoint x: 548, startPoint y: 291, endPoint x: 316, endPoint y: 278, distance: 232.7
click at [303, 286] on div "Enhance is the appropriate response when dealing with an opportunity. While the…" at bounding box center [448, 278] width 441 height 74
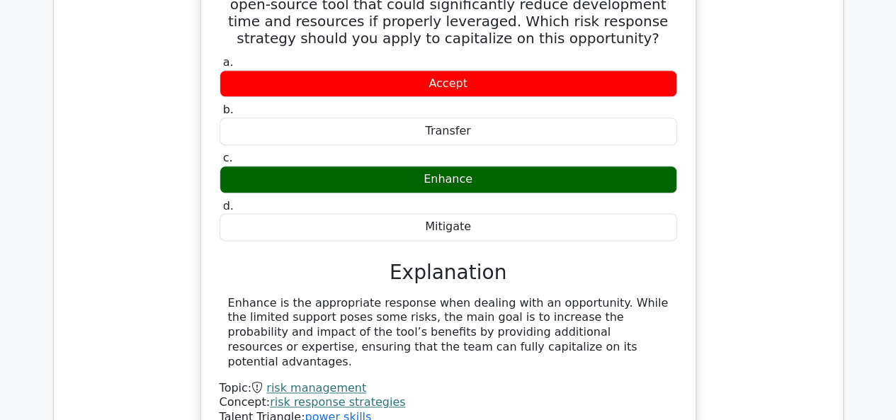
scroll to position [638, 0]
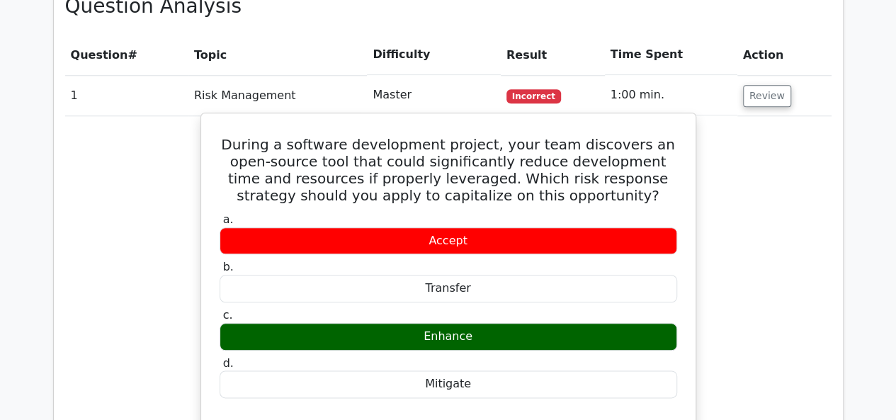
drag, startPoint x: 516, startPoint y: 184, endPoint x: 530, endPoint y: 195, distance: 17.7
click at [516, 186] on h5 "During a software development project, your team discovers an open-source tool …" at bounding box center [448, 170] width 460 height 68
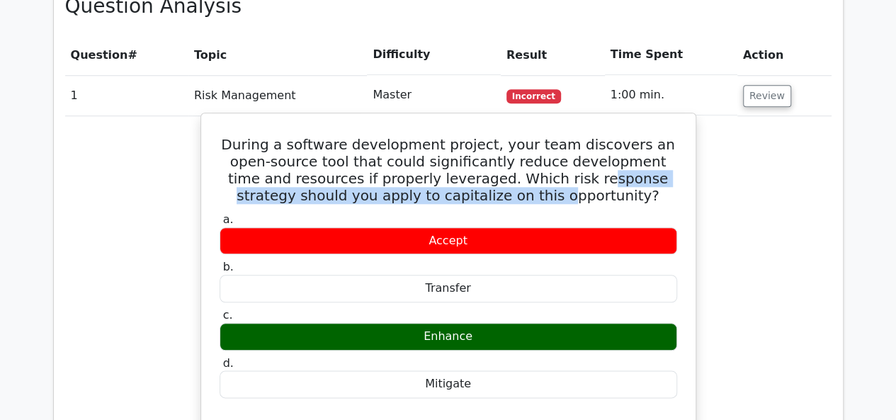
click at [412, 198] on h5 "During a software development project, your team discovers an open-source tool …" at bounding box center [448, 170] width 460 height 68
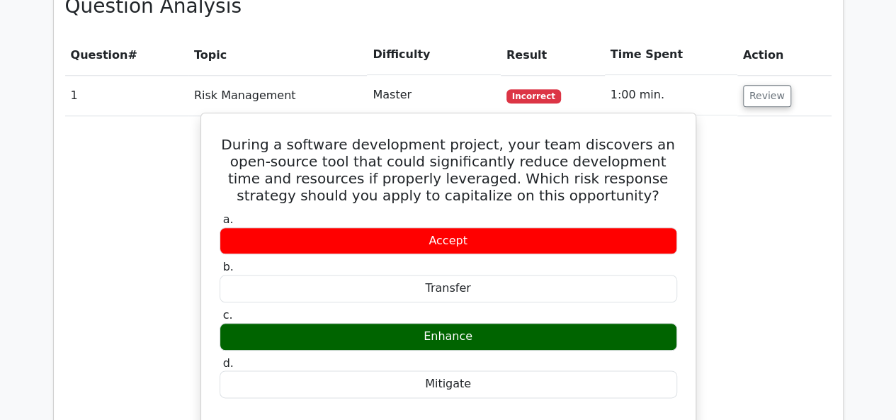
click at [572, 213] on label "a. Accept" at bounding box center [449, 234] width 458 height 43
drag, startPoint x: 475, startPoint y: 197, endPoint x: 369, endPoint y: 198, distance: 106.3
click at [369, 198] on h5 "During a software development project, your team discovers an open-source tool …" at bounding box center [448, 170] width 460 height 68
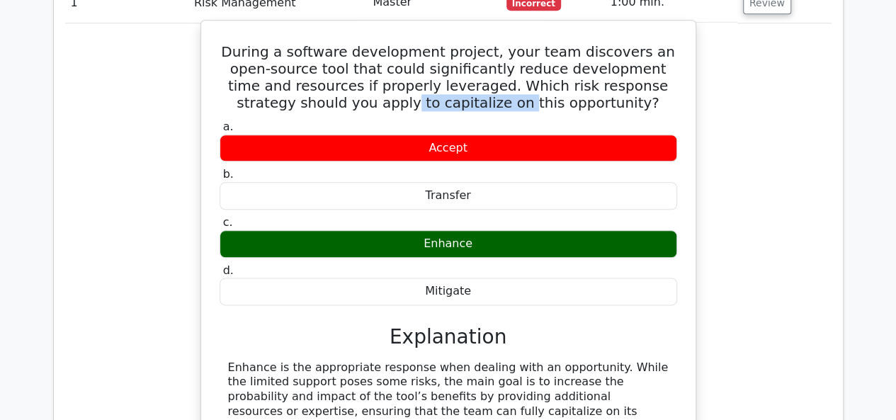
scroll to position [708, 0]
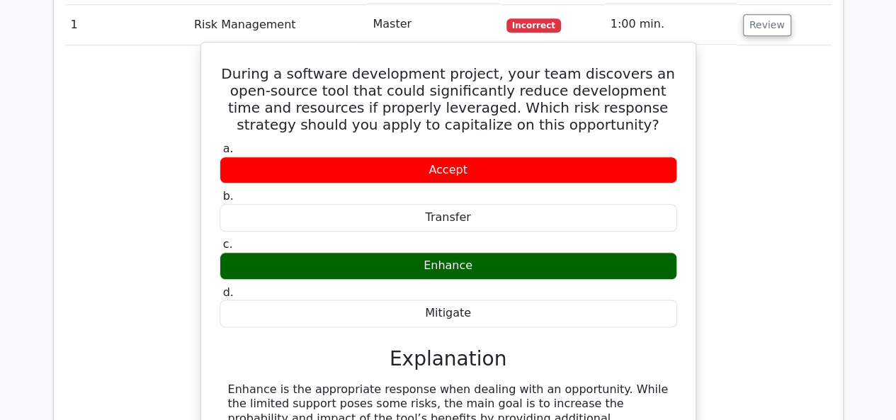
click at [468, 173] on div "Accept" at bounding box center [449, 171] width 458 height 28
click at [450, 227] on div "a. Accept b. Transfer c. d." at bounding box center [448, 234] width 475 height 191
click at [450, 315] on div "Mitigate" at bounding box center [449, 314] width 458 height 28
click at [418, 169] on div "Accept" at bounding box center [449, 171] width 458 height 28
drag, startPoint x: 427, startPoint y: 164, endPoint x: 475, endPoint y: 318, distance: 160.9
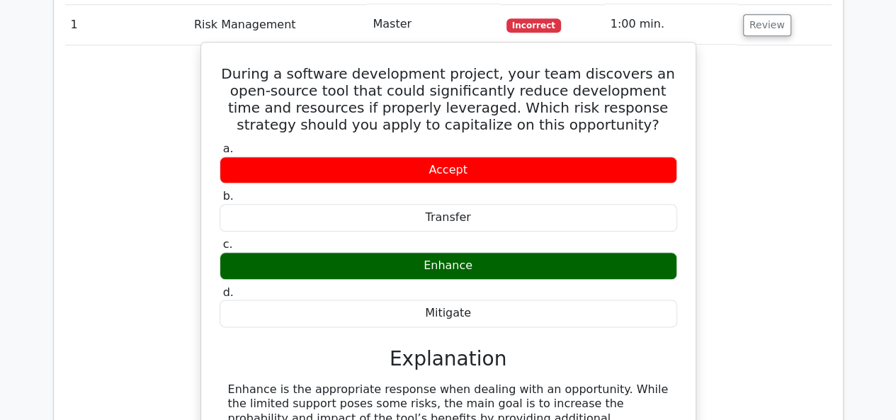
click at [475, 318] on div "a. Accept b. Transfer c. d." at bounding box center [448, 234] width 475 height 191
drag, startPoint x: 247, startPoint y: 111, endPoint x: 441, endPoint y: 312, distance: 280.1
click at [482, 324] on div "During a software development project, your team discovers an open-source tool …" at bounding box center [448, 285] width 483 height 475
copy div "During a software development project, your team discovers an open-source tool …"
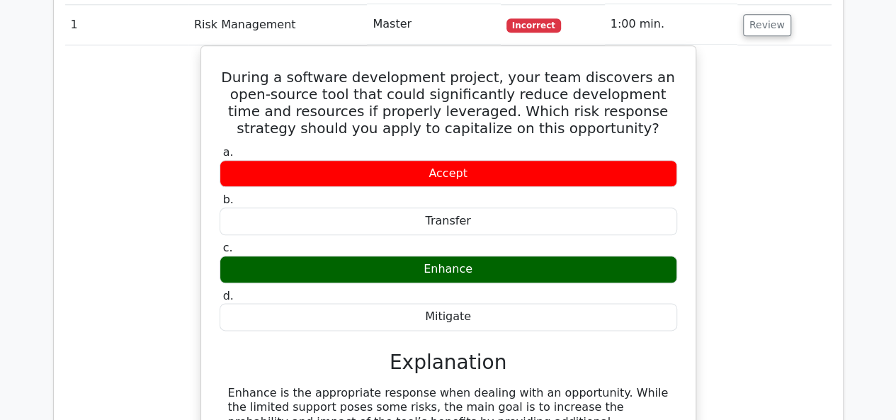
click at [800, 205] on div "During a software development project, your team discovers an open-source tool …" at bounding box center [448, 297] width 767 height 504
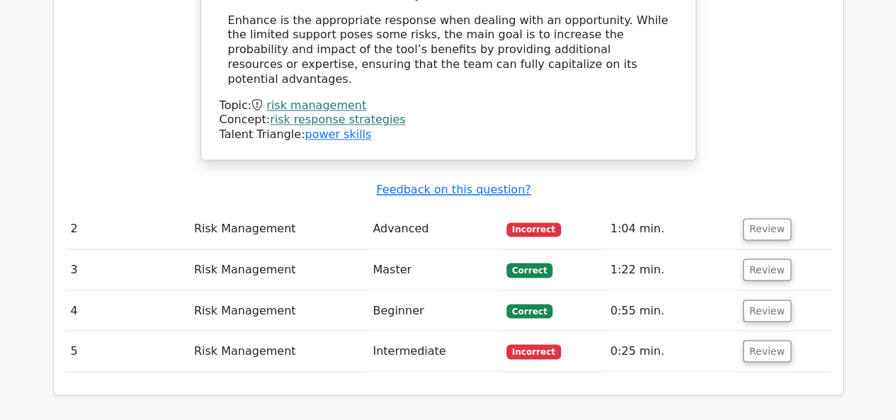
scroll to position [1134, 0]
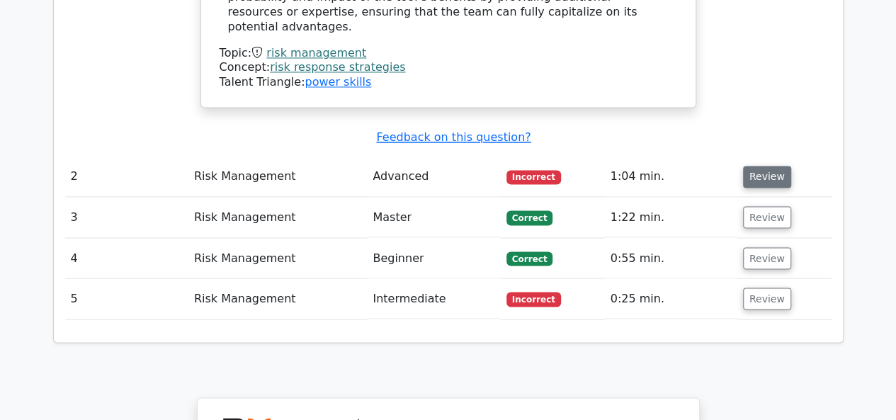
click at [762, 166] on button "Review" at bounding box center [767, 177] width 48 height 22
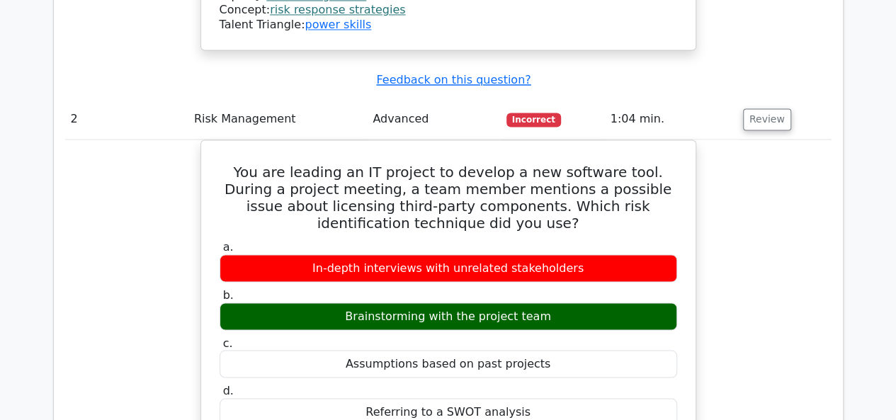
scroll to position [1275, 0]
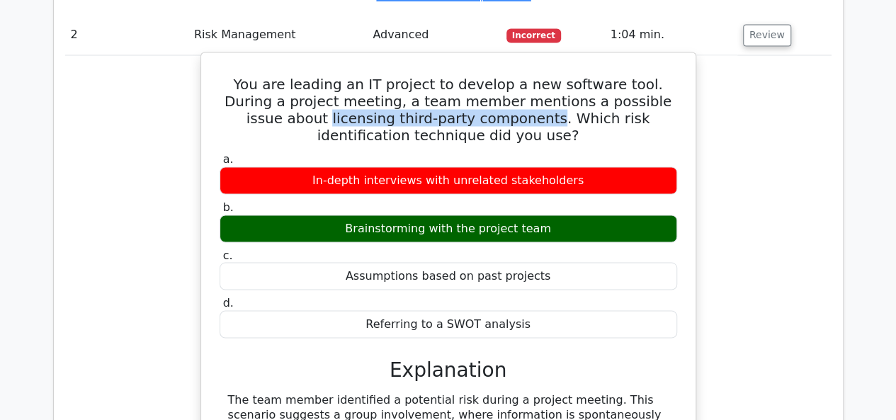
drag, startPoint x: 223, startPoint y: 96, endPoint x: 438, endPoint y: 106, distance: 214.9
click at [438, 106] on h5 "You are leading an IT project to develop a new software tool. During a project …" at bounding box center [448, 109] width 460 height 68
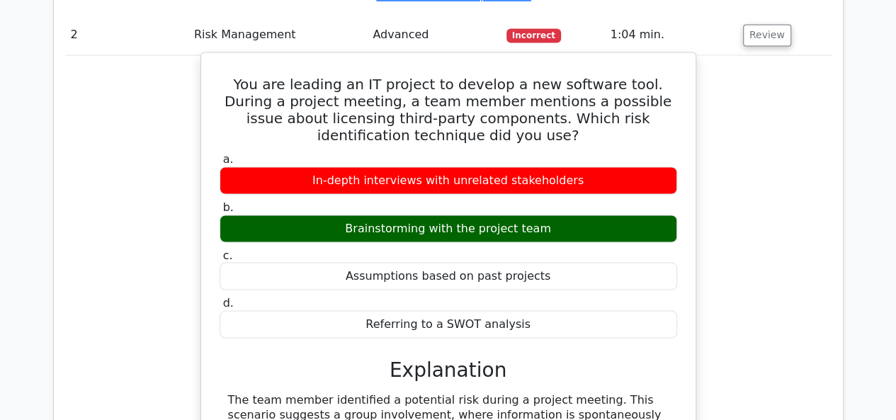
click at [333, 149] on div "a. In-depth interviews with unrelated stakeholders b. Brainstorming with the pr…" at bounding box center [448, 244] width 475 height 191
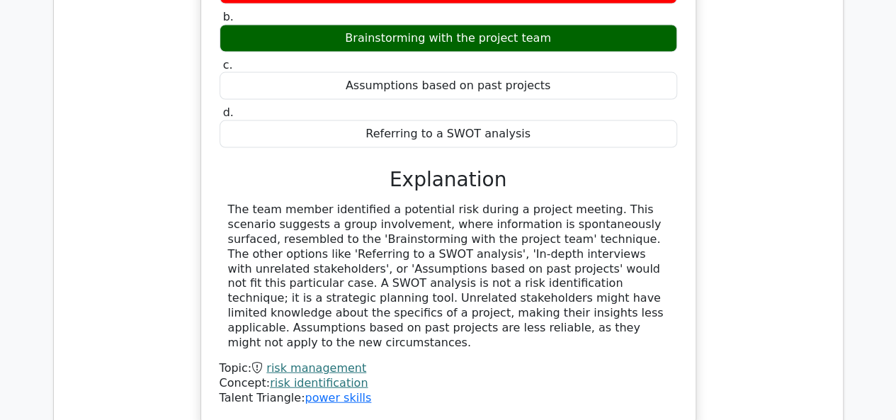
scroll to position [1488, 0]
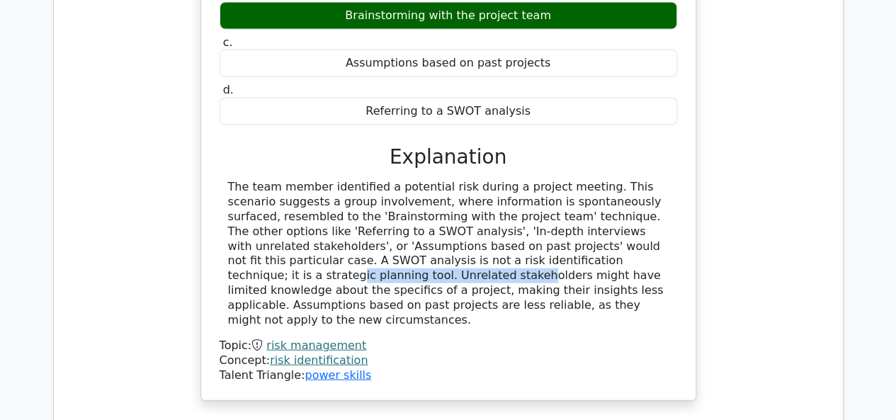
drag, startPoint x: 495, startPoint y: 240, endPoint x: 344, endPoint y: 243, distance: 150.9
click at [344, 243] on div "The team member identified a potential risk during a project meeting. This scen…" at bounding box center [448, 253] width 441 height 147
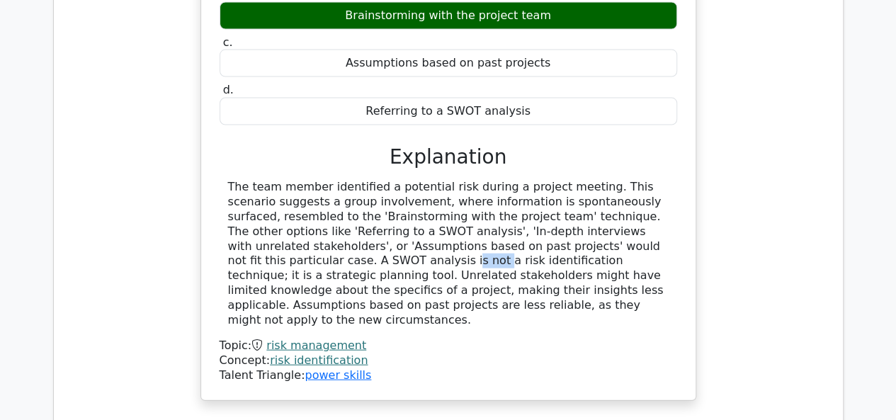
drag, startPoint x: 552, startPoint y: 223, endPoint x: 511, endPoint y: 225, distance: 40.4
click at [511, 225] on div "The team member identified a potential risk during a project meeting. This scen…" at bounding box center [448, 253] width 441 height 147
drag, startPoint x: 378, startPoint y: 246, endPoint x: 504, endPoint y: 244, distance: 126.8
click at [504, 244] on div "The team member identified a potential risk during a project meeting. This scen…" at bounding box center [448, 253] width 441 height 147
drag, startPoint x: 507, startPoint y: 251, endPoint x: 517, endPoint y: 254, distance: 10.1
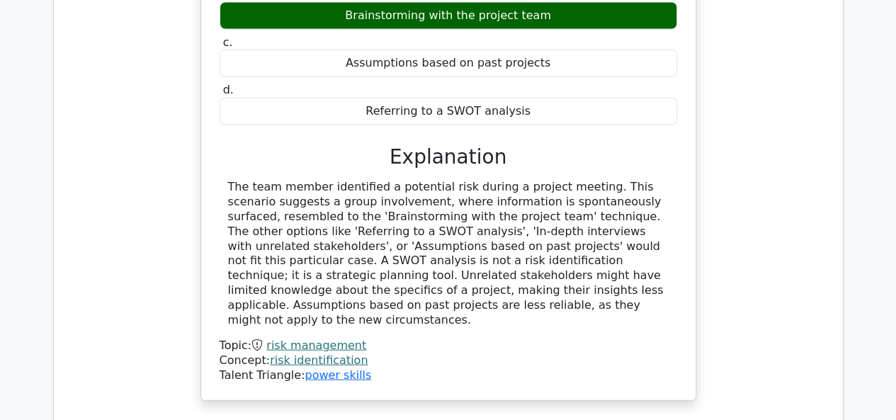
click at [507, 252] on div "The team member identified a potential risk during a project meeting. This scen…" at bounding box center [448, 253] width 441 height 147
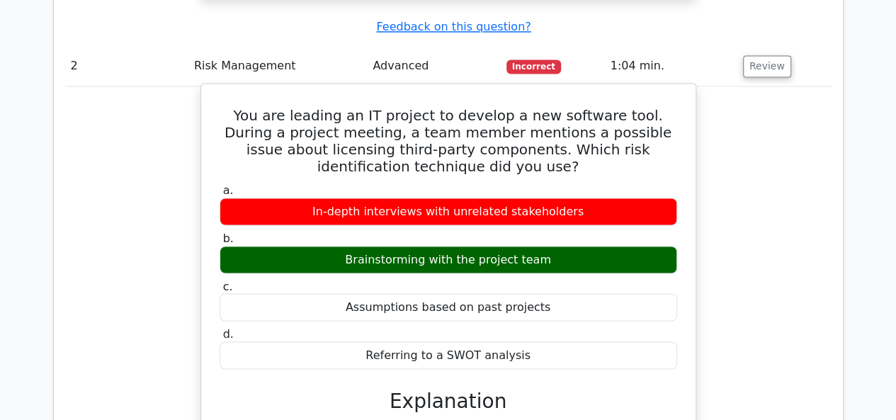
scroll to position [1275, 0]
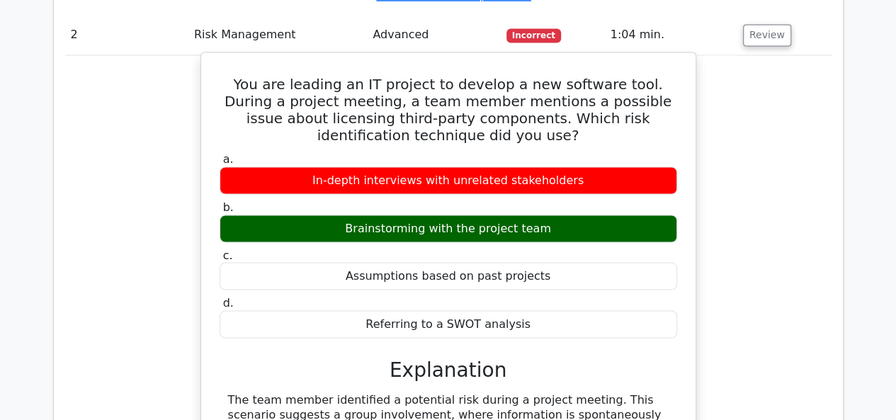
drag, startPoint x: 358, startPoint y: 213, endPoint x: 516, endPoint y: 225, distance: 157.7
click at [516, 225] on div "a. In-depth interviews with unrelated stakeholders b. Brainstorming with the pr…" at bounding box center [448, 244] width 475 height 191
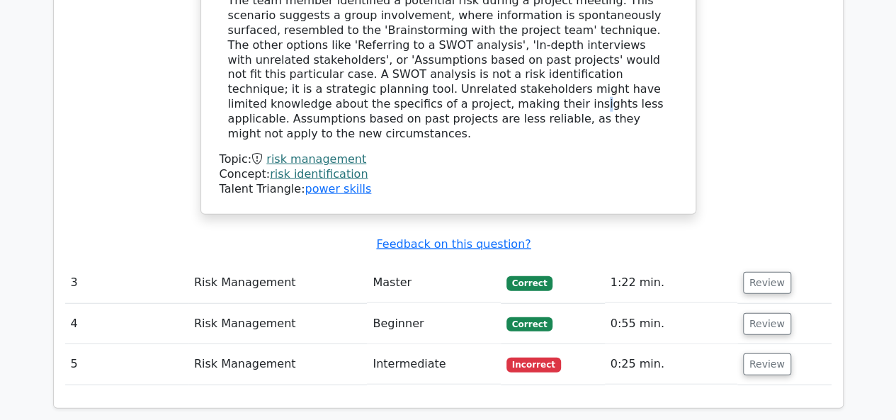
scroll to position [1700, 0]
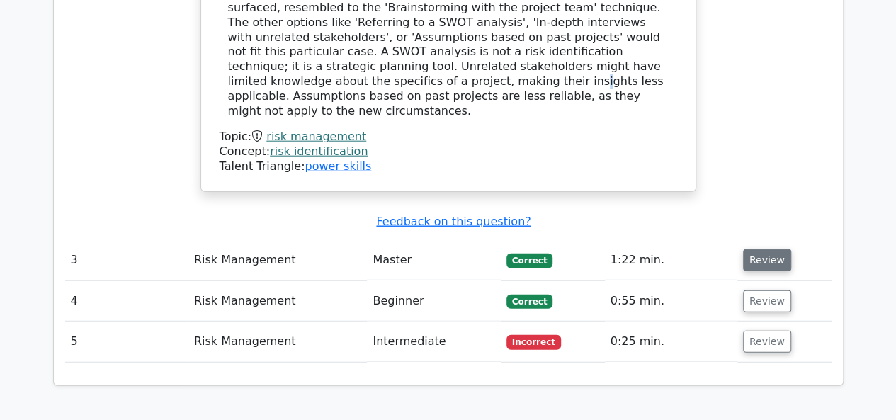
click at [752, 249] on button "Review" at bounding box center [767, 260] width 48 height 22
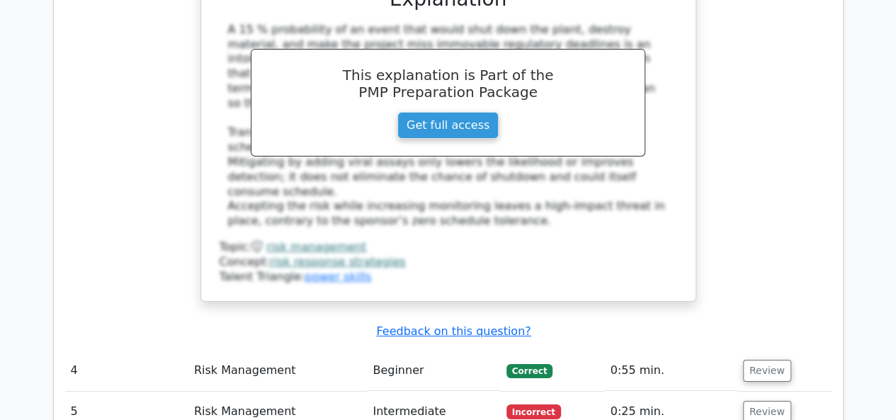
scroll to position [2480, 0]
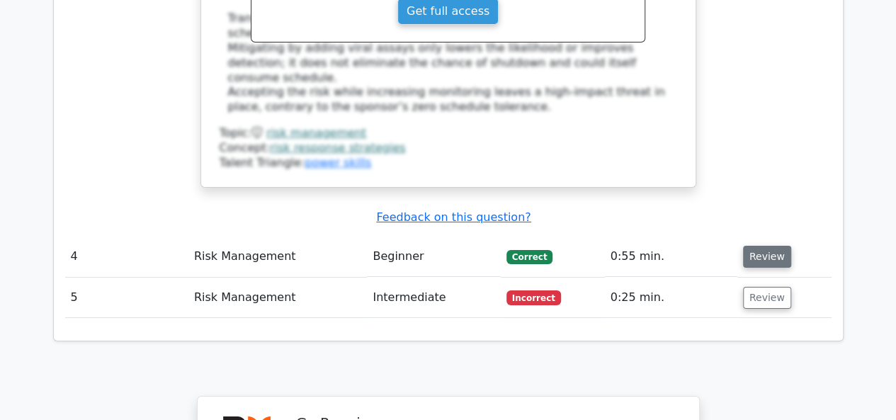
click at [743, 246] on button "Review" at bounding box center [767, 257] width 48 height 22
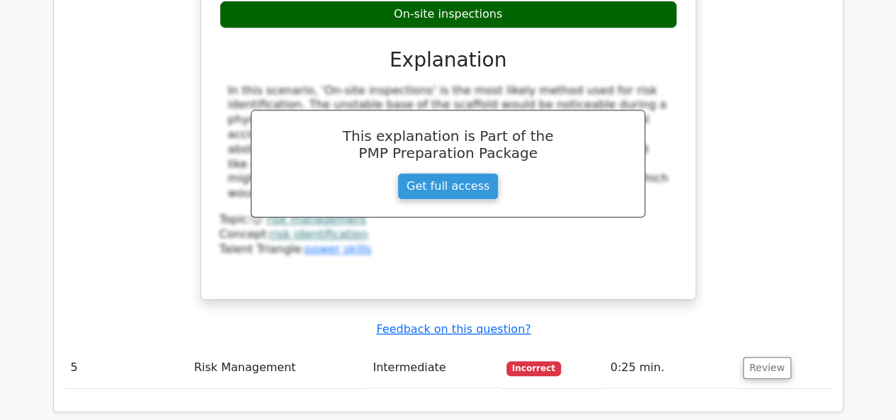
scroll to position [3117, 0]
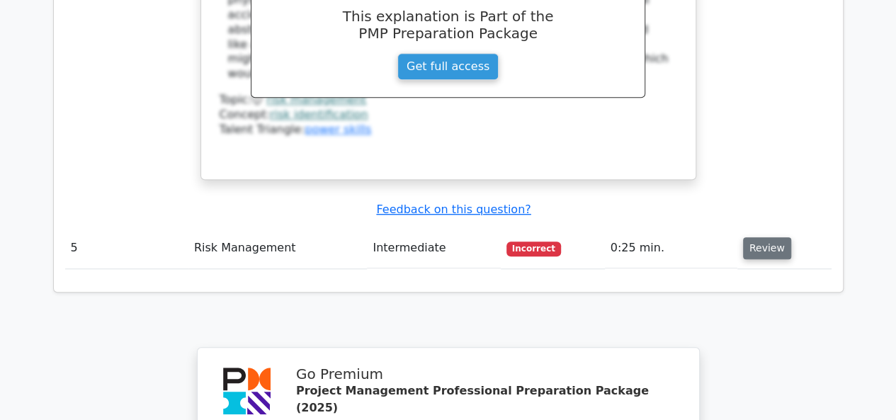
click at [750, 237] on button "Review" at bounding box center [767, 248] width 48 height 22
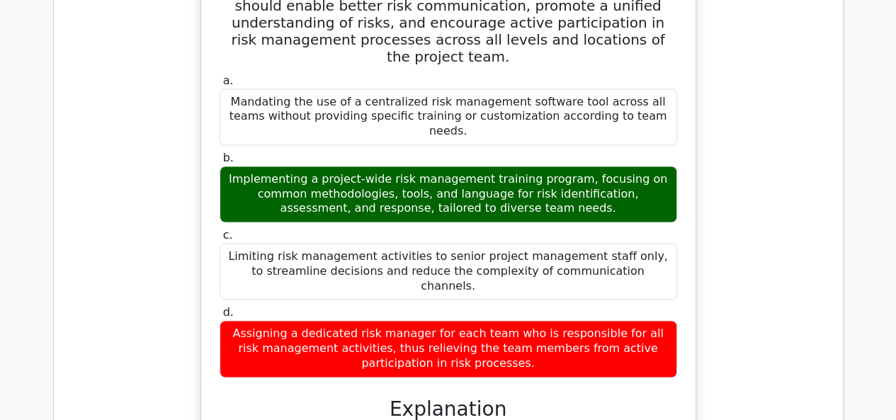
scroll to position [3542, 0]
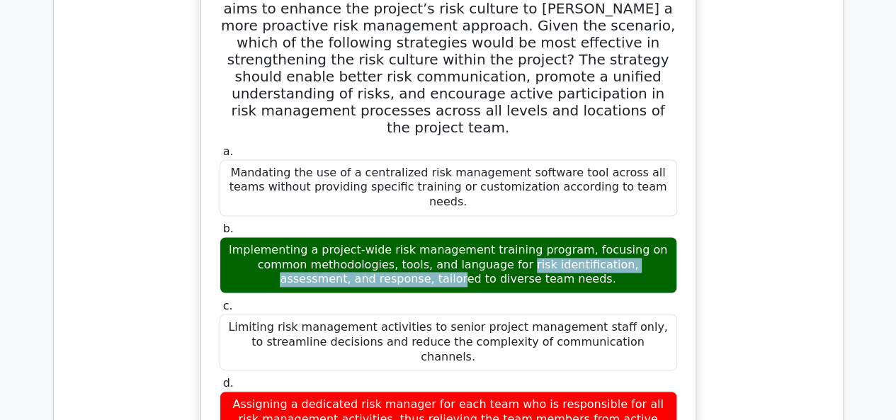
drag, startPoint x: 595, startPoint y: 115, endPoint x: 315, endPoint y: 101, distance: 280.9
click at [315, 237] on div "Implementing a project-wide risk management training program, focusing on commo…" at bounding box center [449, 265] width 458 height 57
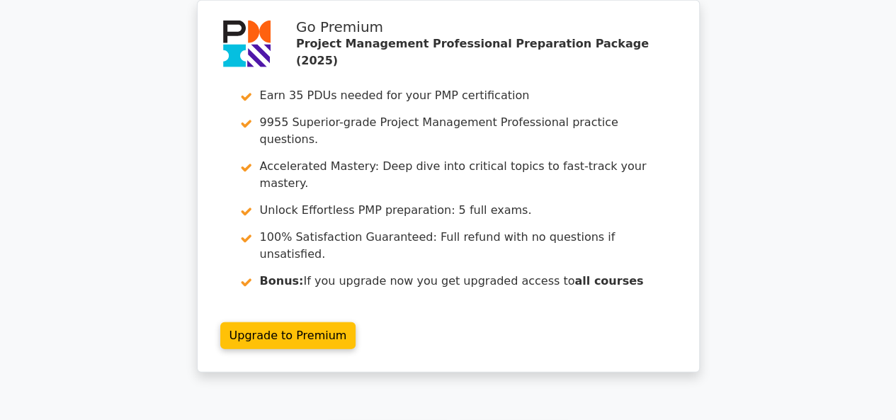
scroll to position [4637, 0]
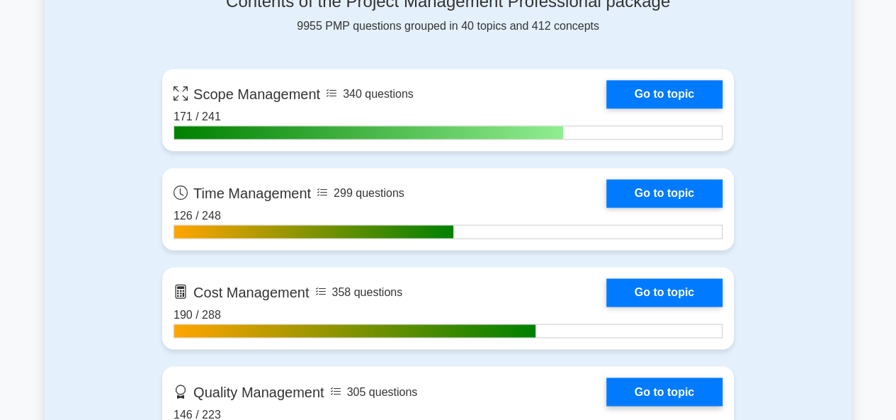
scroll to position [1134, 0]
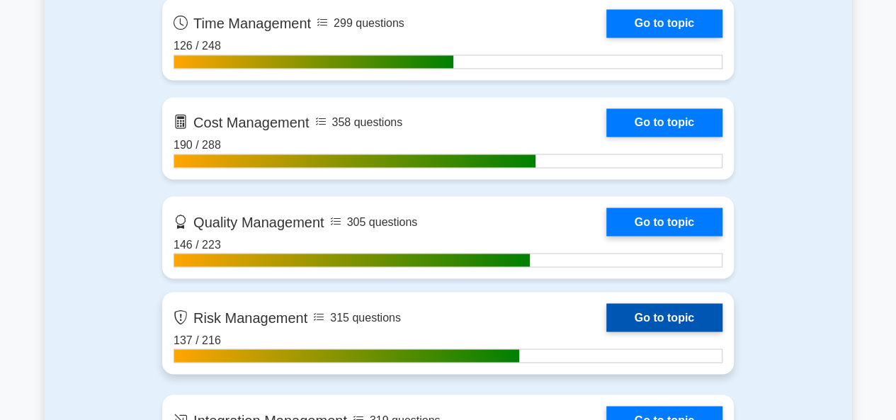
click at [633, 318] on link "Go to topic" at bounding box center [664, 317] width 116 height 28
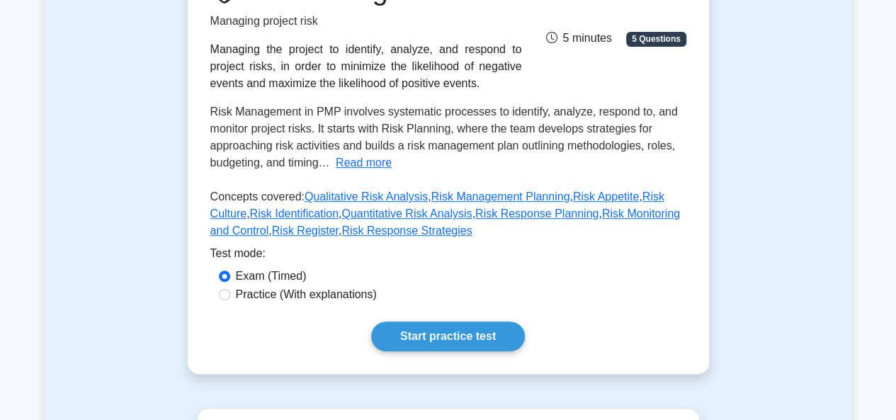
scroll to position [283, 0]
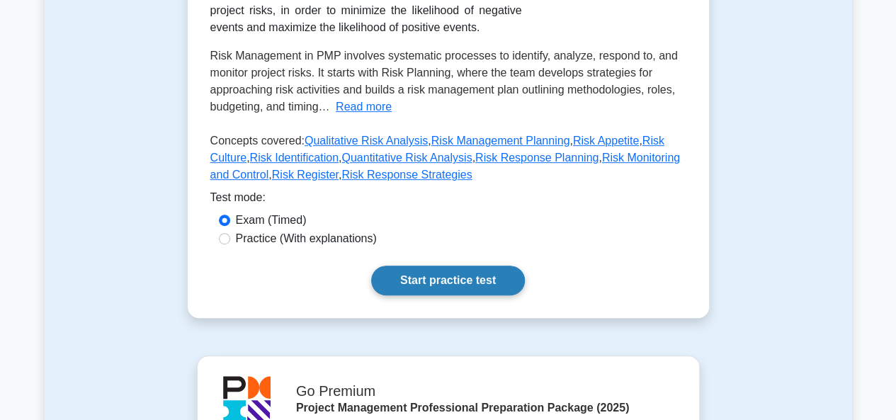
click at [492, 282] on link "Start practice test" at bounding box center [448, 281] width 154 height 30
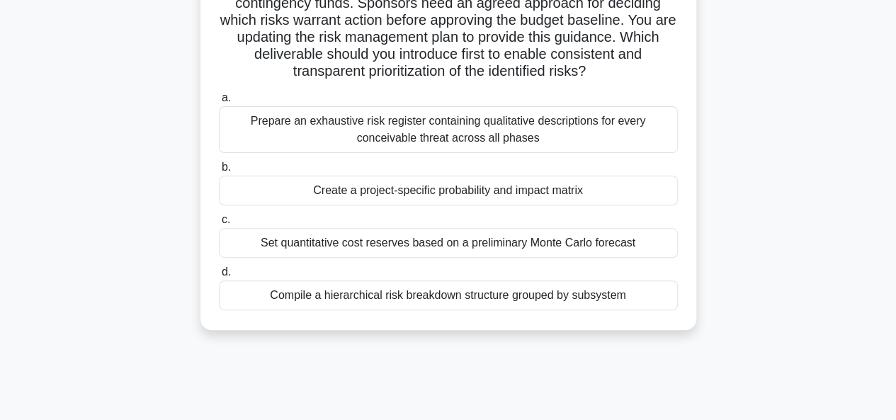
scroll to position [71, 0]
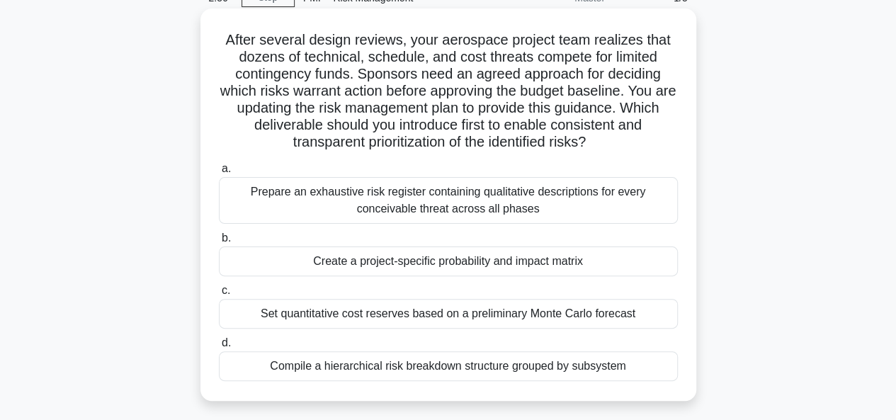
click at [405, 203] on div "Prepare an exhaustive risk register containing qualitative descriptions for eve…" at bounding box center [448, 200] width 459 height 47
click at [219, 174] on input "a. Prepare an exhaustive risk register containing qualitative descriptions for …" at bounding box center [219, 168] width 0 height 9
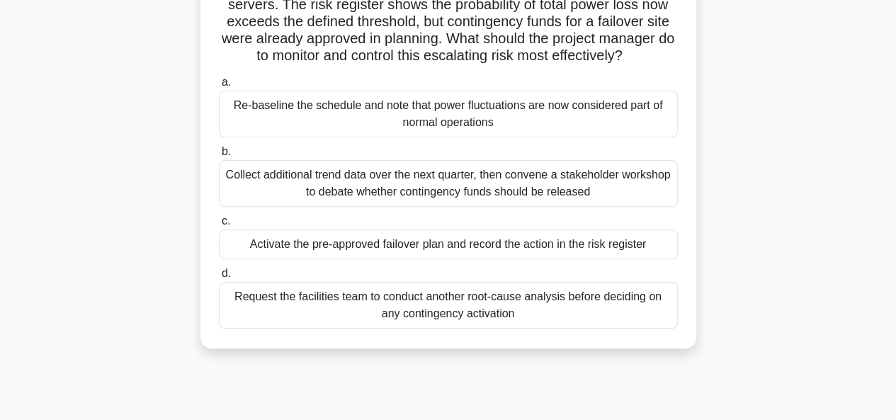
scroll to position [142, 0]
click at [416, 307] on div "Request the facilities team to conduct another root-cause analysis before decid…" at bounding box center [448, 304] width 459 height 47
click at [219, 277] on input "d. Request the facilities team to conduct another root-cause analysis before de…" at bounding box center [219, 272] width 0 height 9
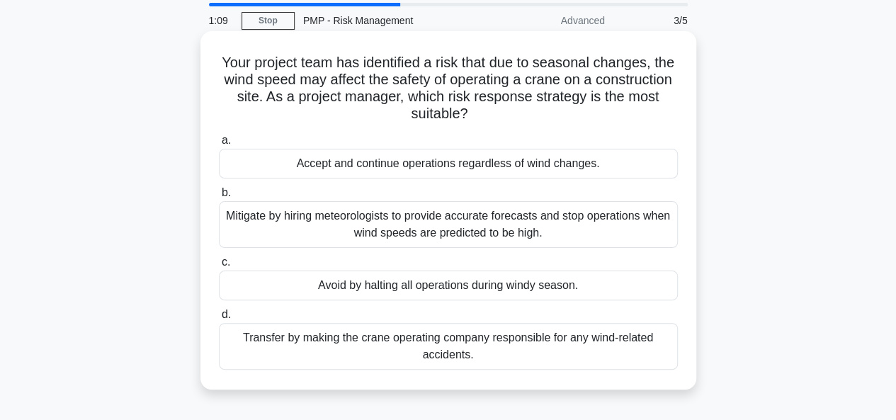
scroll to position [71, 0]
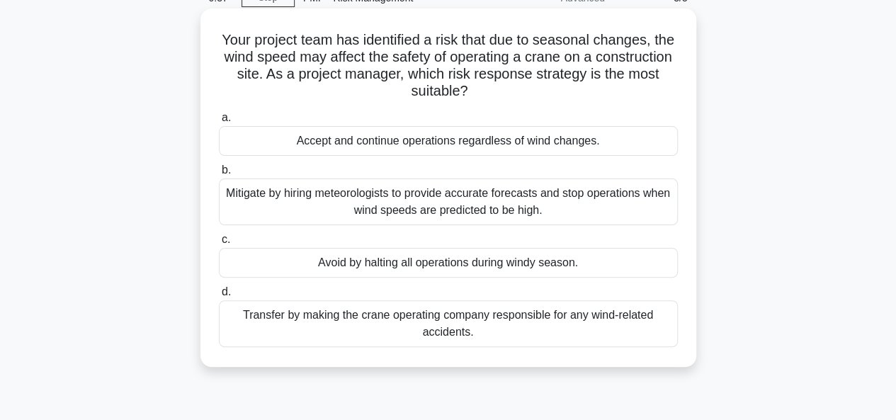
click at [387, 205] on div "Mitigate by hiring meteorologists to provide accurate forecasts and stop operat…" at bounding box center [448, 202] width 459 height 47
click at [219, 175] on input "b. Mitigate by hiring meteorologists to provide accurate forecasts and stop ope…" at bounding box center [219, 170] width 0 height 9
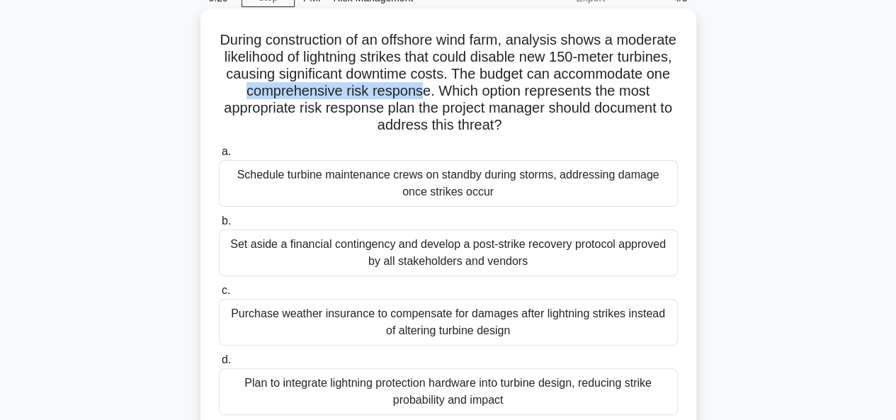
drag, startPoint x: 546, startPoint y: 96, endPoint x: 373, endPoint y: 86, distance: 173.2
click at [373, 86] on h5 "During construction of an offshore wind farm, analysis shows a moderate likelih…" at bounding box center [448, 82] width 462 height 103
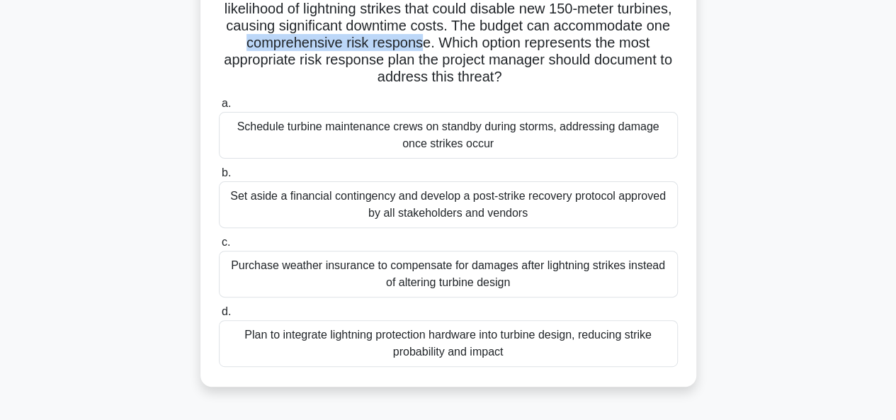
scroll to position [142, 0]
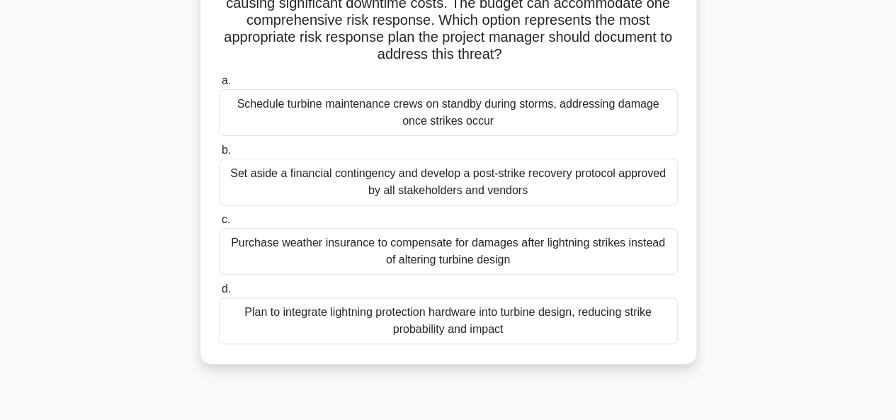
click at [438, 123] on div "Schedule turbine maintenance crews on standby during storms, addressing damage …" at bounding box center [448, 112] width 459 height 47
click at [219, 86] on input "a. Schedule turbine maintenance crews on standby during storms, addressing dama…" at bounding box center [219, 81] width 0 height 9
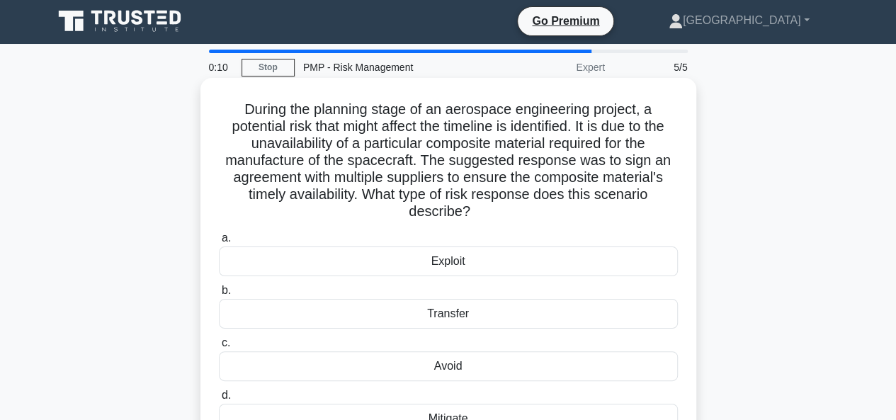
scroll to position [0, 0]
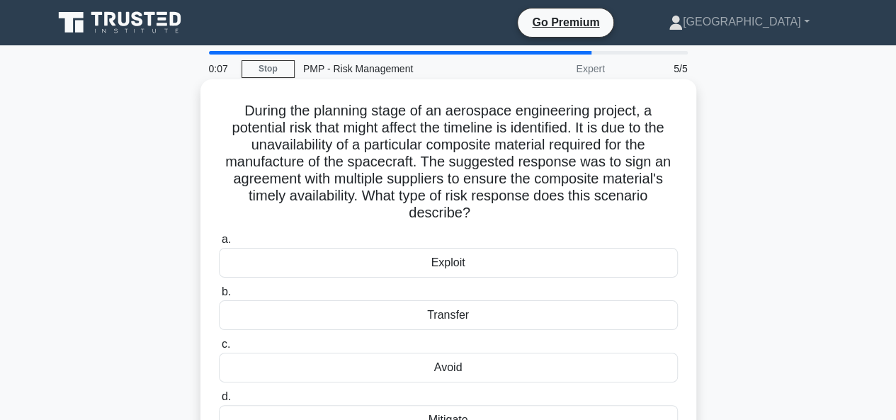
click at [420, 319] on div "Transfer" at bounding box center [448, 315] width 459 height 30
click at [219, 297] on input "b. Transfer" at bounding box center [219, 292] width 0 height 9
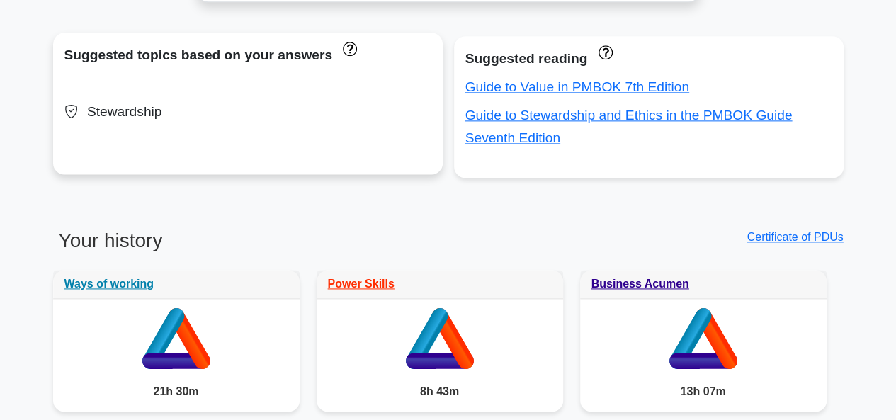
scroll to position [992, 0]
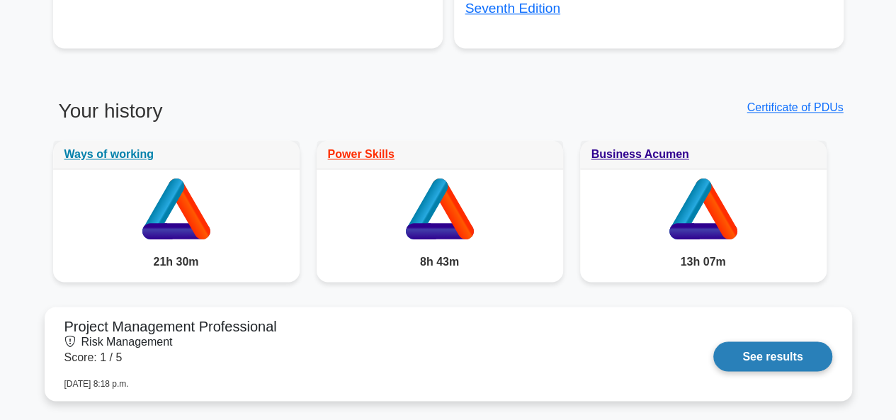
click at [733, 349] on link "See results" at bounding box center [772, 356] width 118 height 30
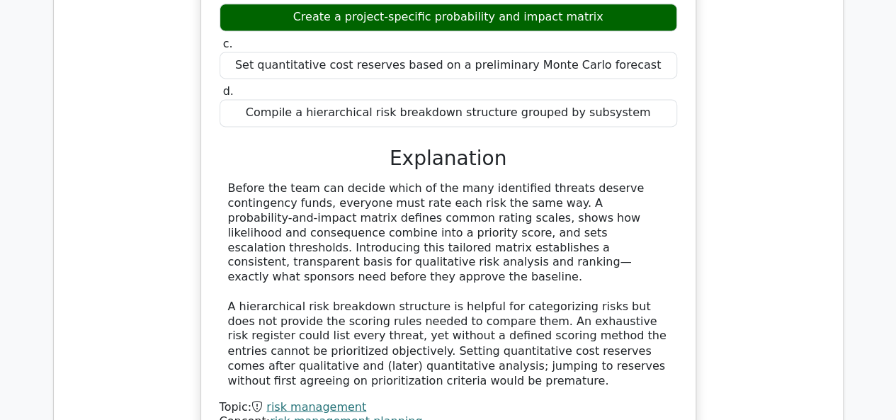
scroll to position [1134, 0]
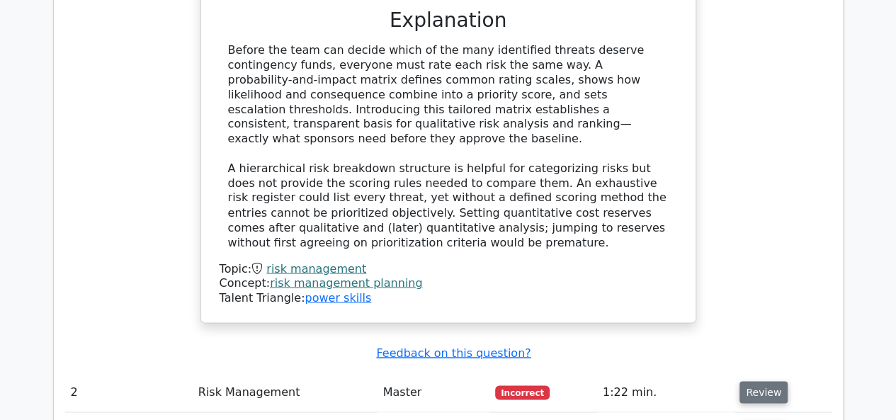
drag, startPoint x: 773, startPoint y: 351, endPoint x: 769, endPoint y: 358, distance: 8.6
click at [772, 381] on button "Review" at bounding box center [764, 392] width 48 height 22
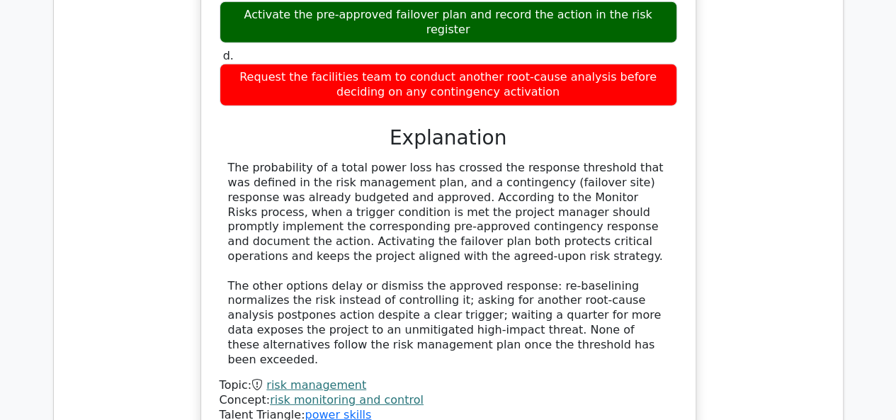
scroll to position [1913, 0]
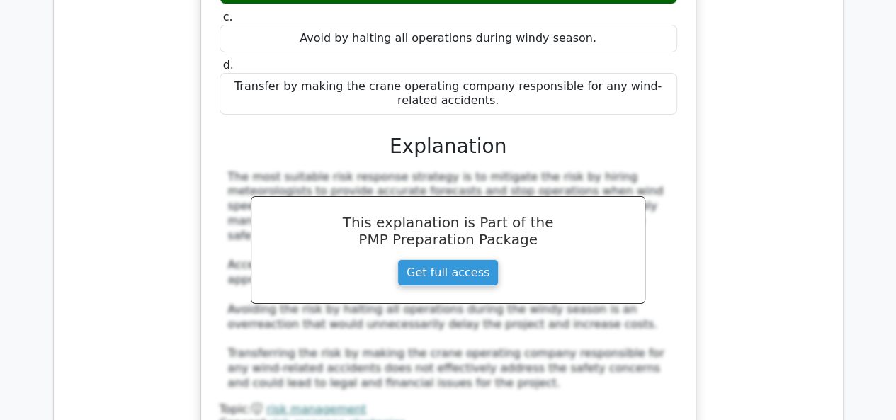
scroll to position [2763, 0]
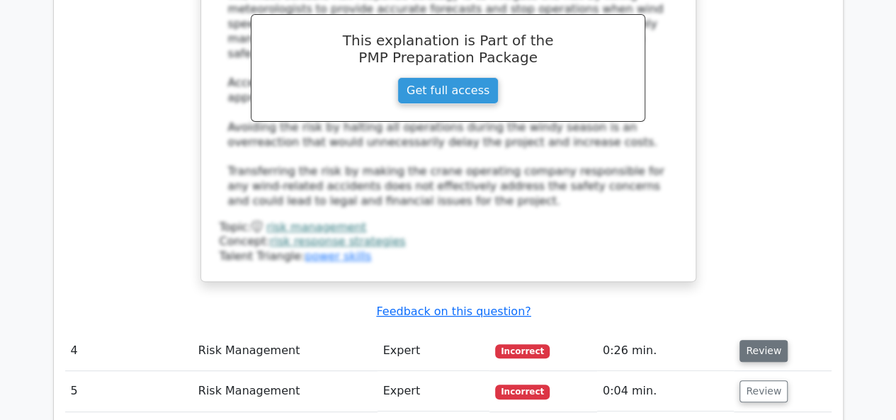
click at [773, 340] on button "Review" at bounding box center [764, 351] width 48 height 22
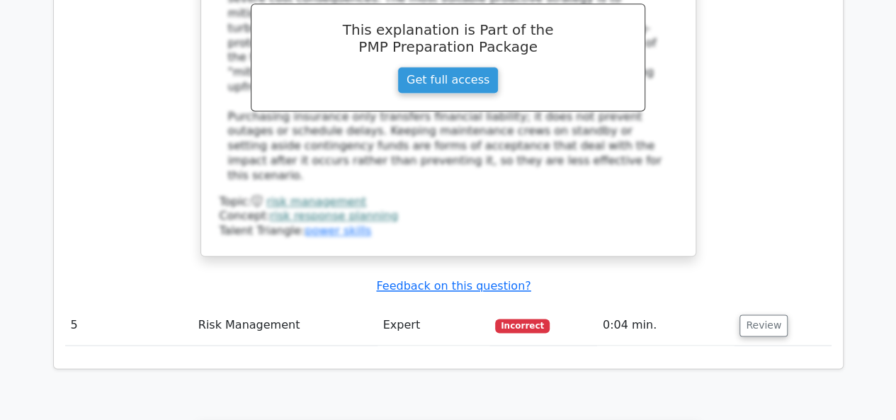
scroll to position [3613, 0]
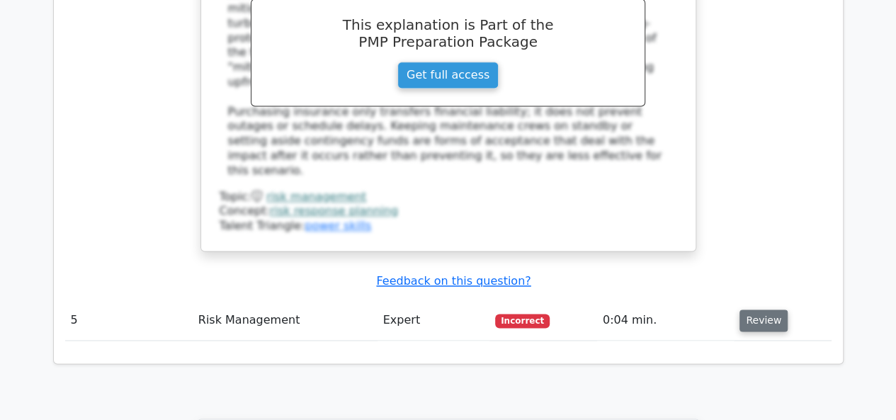
click at [762, 310] on button "Review" at bounding box center [764, 321] width 48 height 22
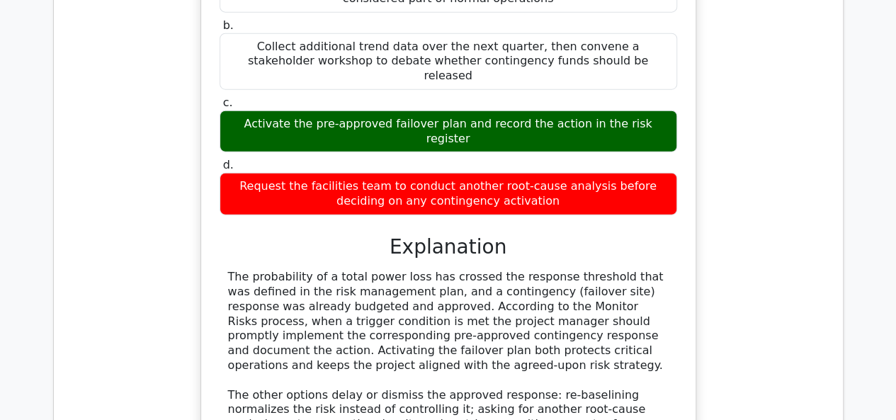
scroll to position [1771, 0]
